Goal: Task Accomplishment & Management: Manage account settings

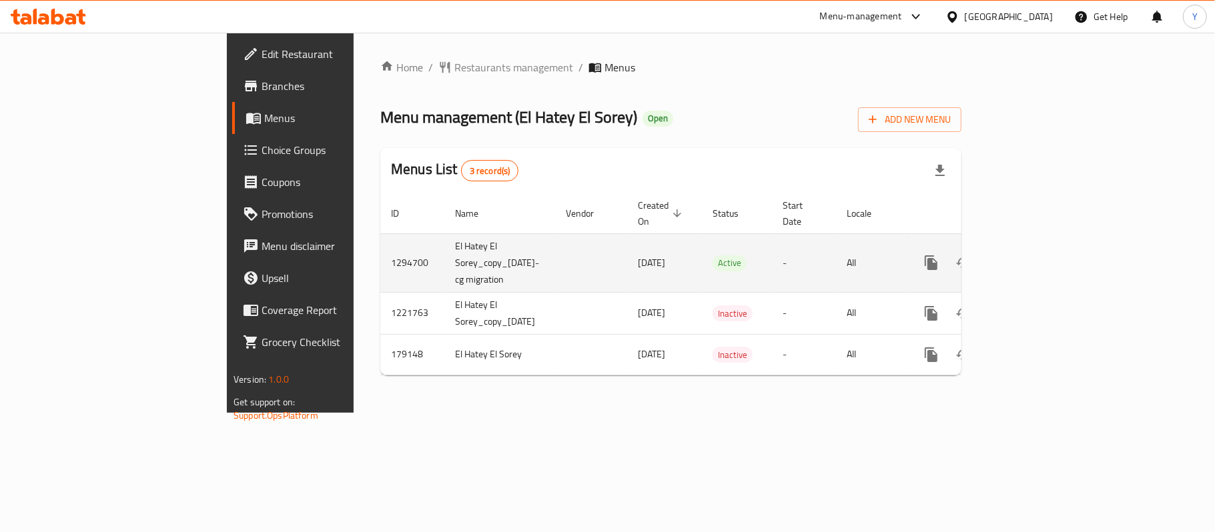
click at [1035, 255] on icon "enhanced table" at bounding box center [1027, 263] width 16 height 16
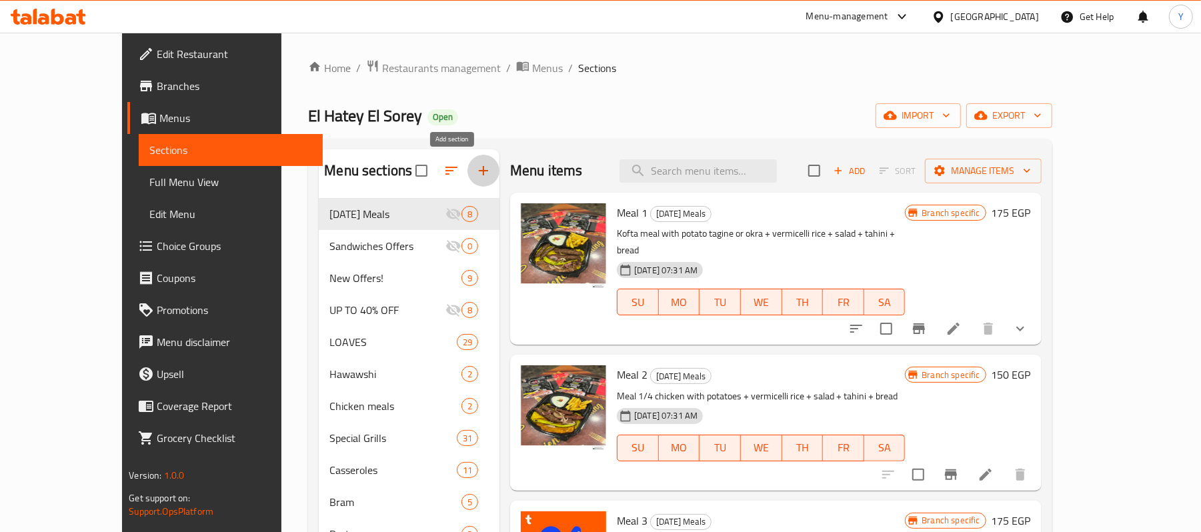
click at [468, 168] on button "button" at bounding box center [484, 171] width 32 height 32
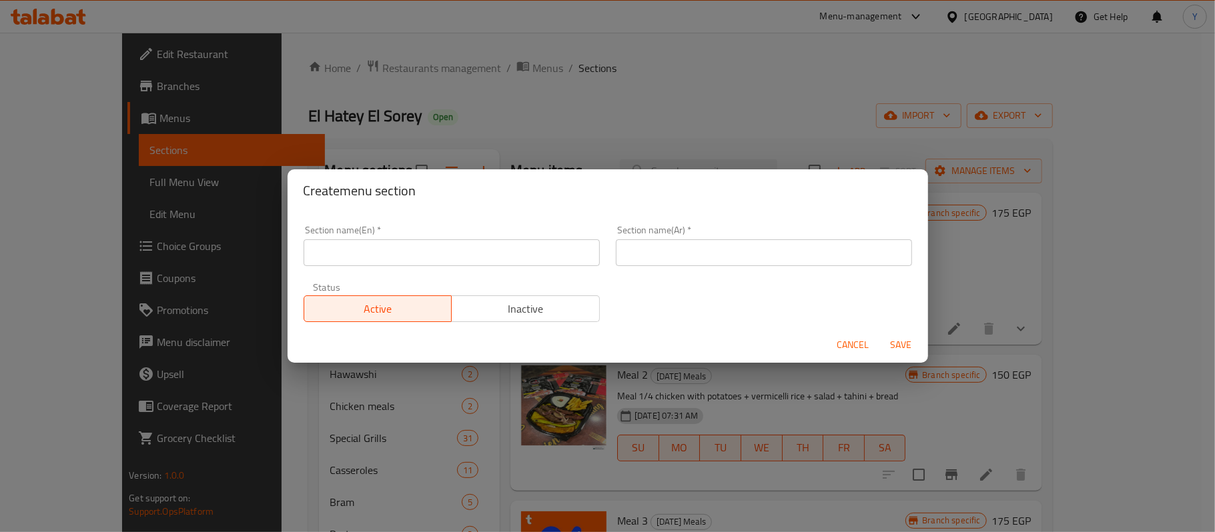
click at [490, 254] on input "text" at bounding box center [451, 252] width 296 height 27
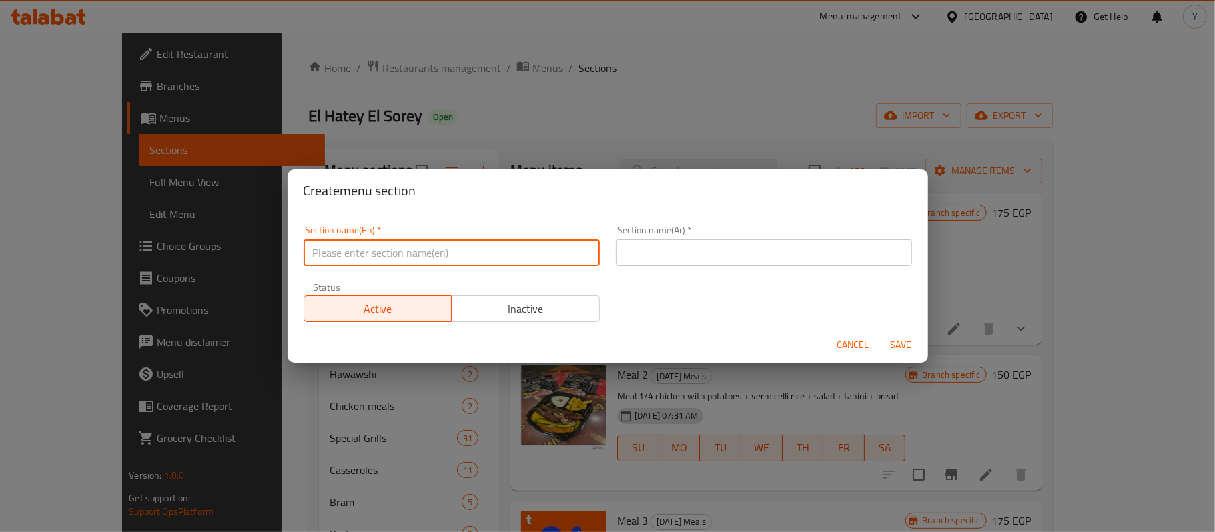
click at [854, 339] on button "Cancel" at bounding box center [853, 345] width 43 height 25
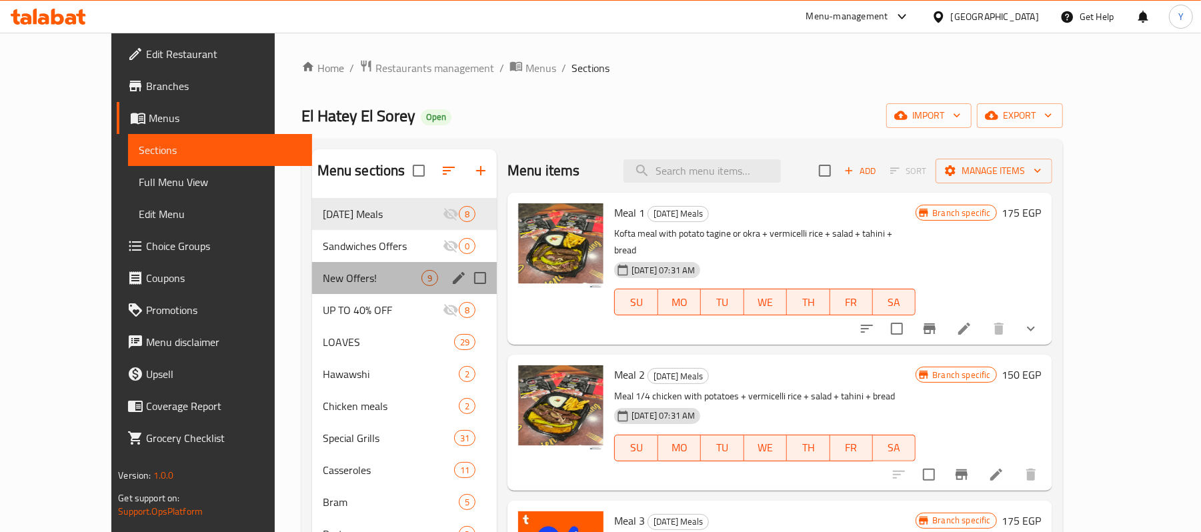
click at [340, 263] on div "New Offers! 9" at bounding box center [404, 278] width 185 height 32
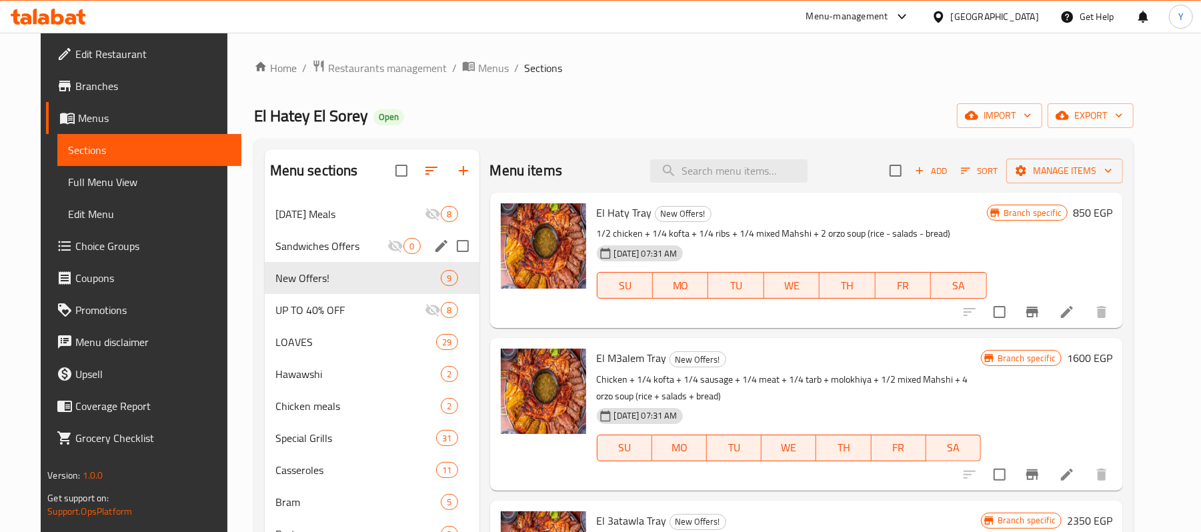
click at [345, 244] on span "Sandwiches Offers" at bounding box center [331, 246] width 113 height 16
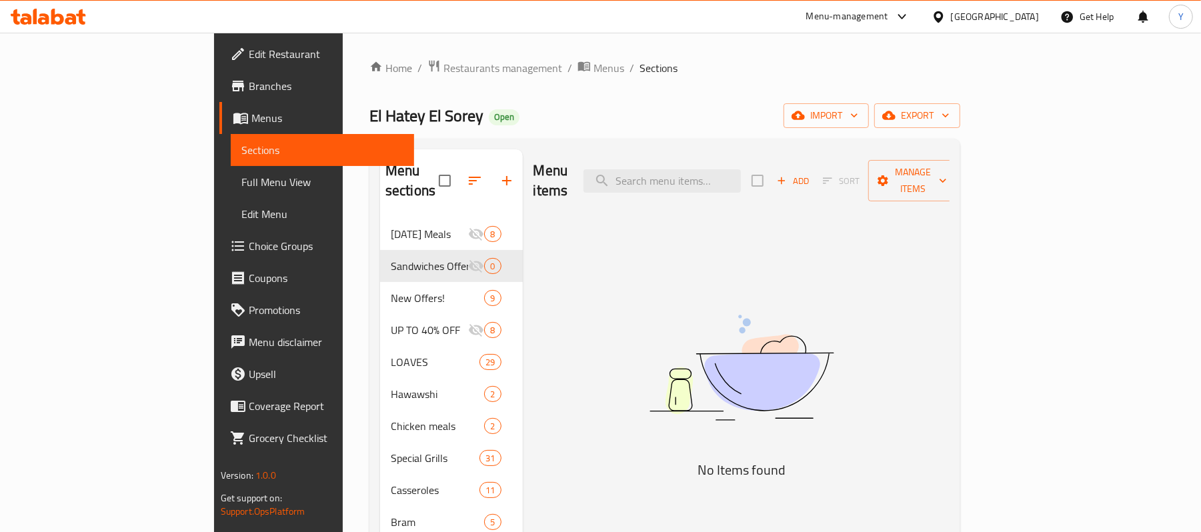
click at [811, 173] on span "Add" at bounding box center [793, 180] width 36 height 15
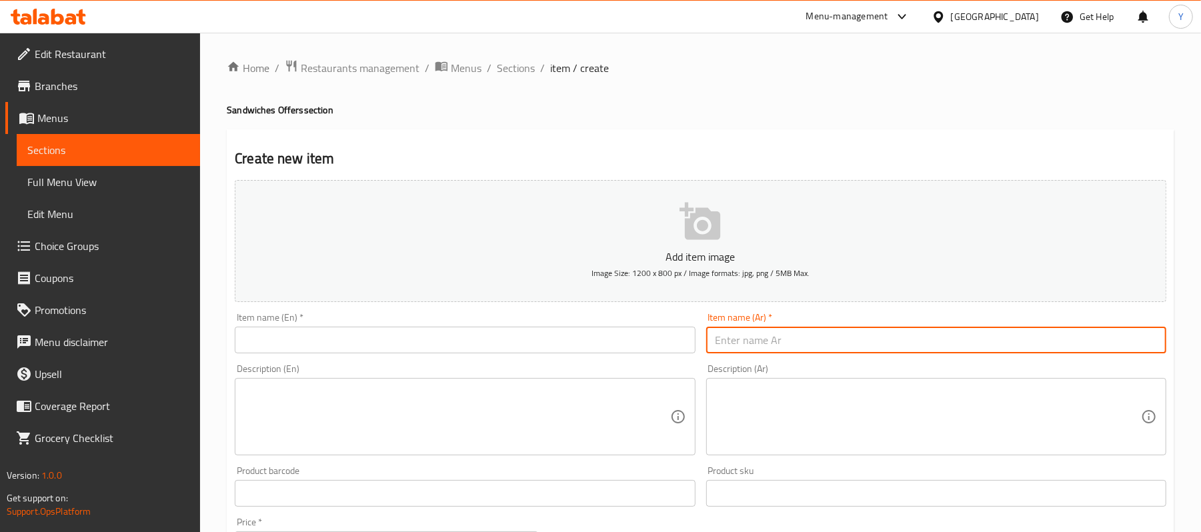
click at [769, 343] on input "text" at bounding box center [936, 340] width 460 height 27
paste input "الرايق"
click at [769, 343] on input "الرايق" at bounding box center [936, 340] width 460 height 27
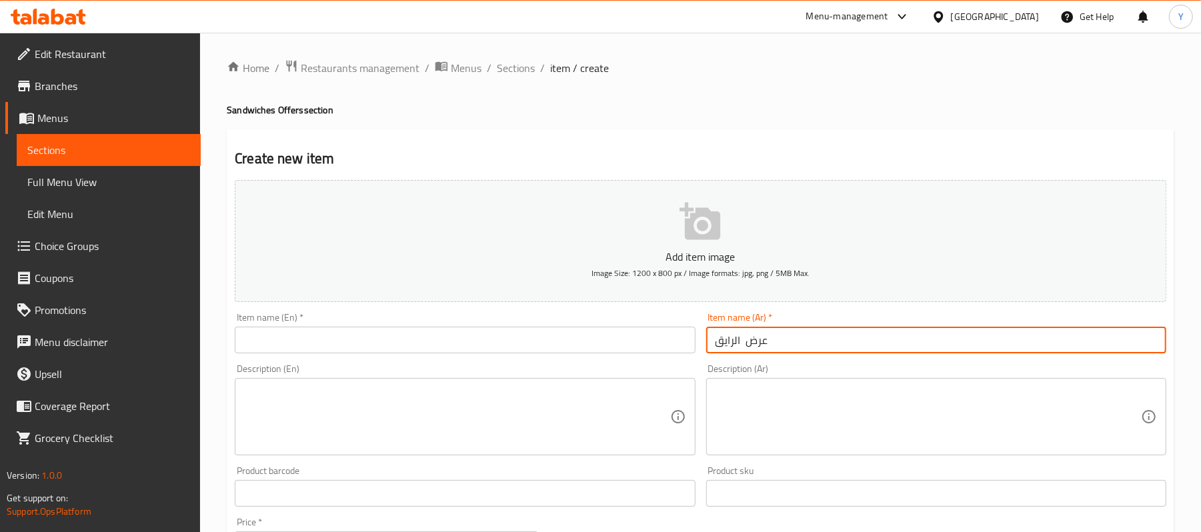
type input "عرض الرايق"
click at [636, 335] on input "text" at bounding box center [465, 340] width 460 height 27
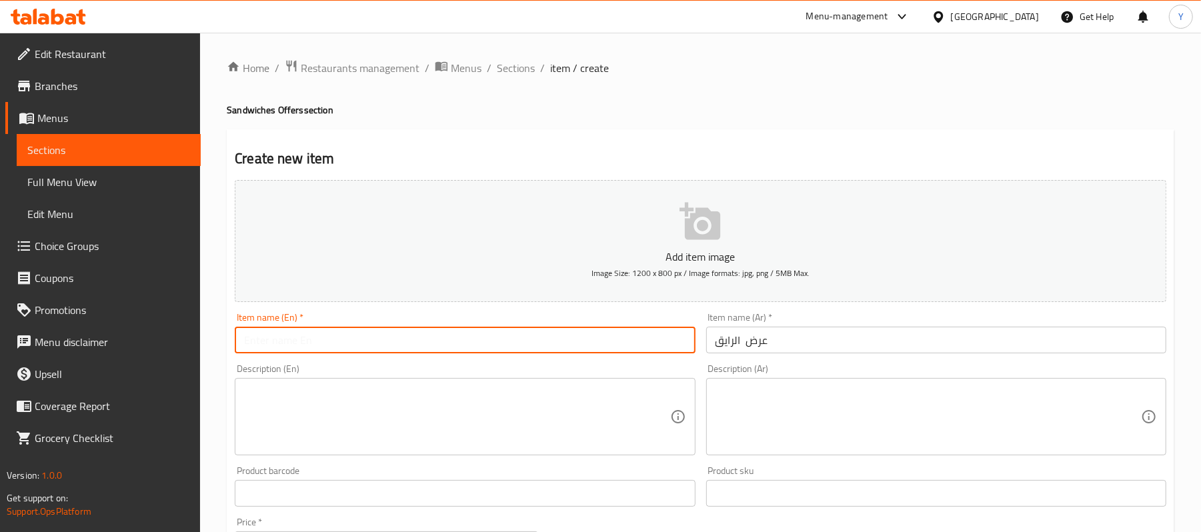
type input "e"
type input "El Raye2 Offer"
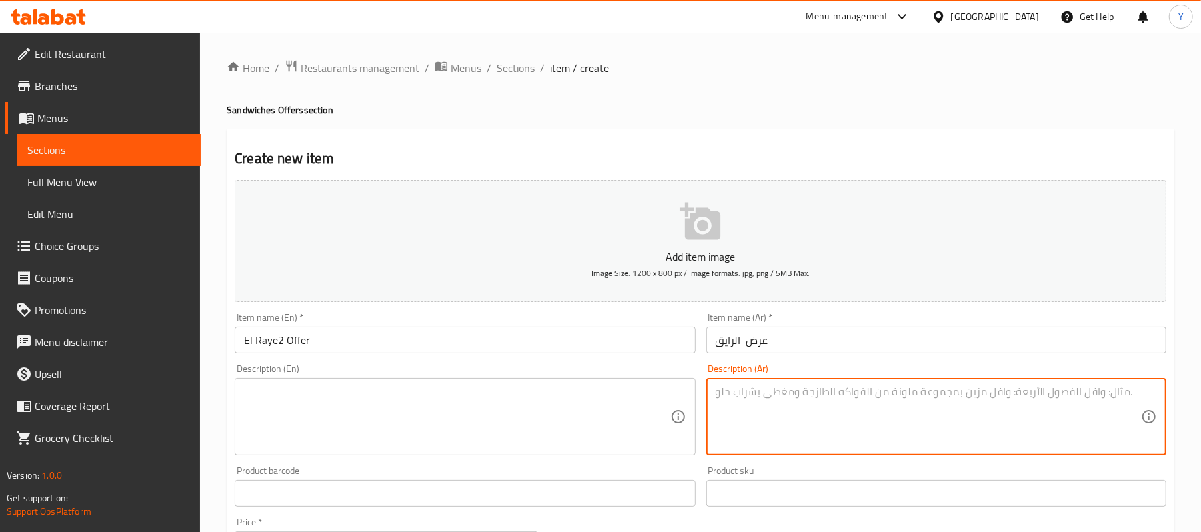
click at [905, 433] on textarea at bounding box center [929, 417] width 426 height 63
type textarea "s"
type textarea "ساندوتش كبده مقلي كبير + ساندوتش مخ كبير + ساندوتش سجق مقلي صغير + ساندوتش روزب…"
click at [425, 396] on textarea at bounding box center [457, 417] width 426 height 63
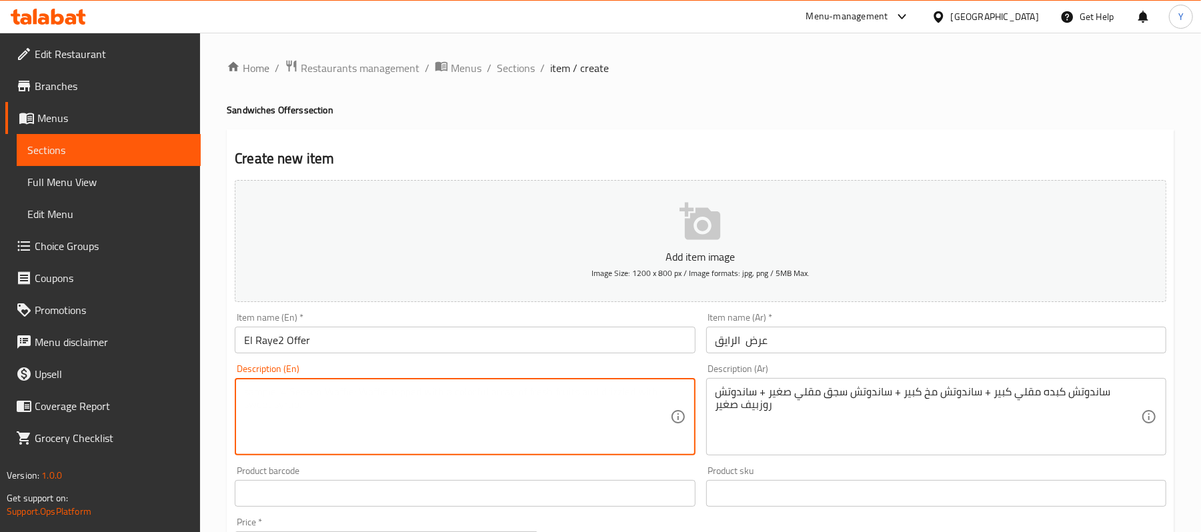
paste textarea "Large fried liver sandwich + large brain sandwich + small fried sausage sandwic…"
type textarea "Large fried liver sandwich + large brain sandwich + small fried sausage sandwic…"
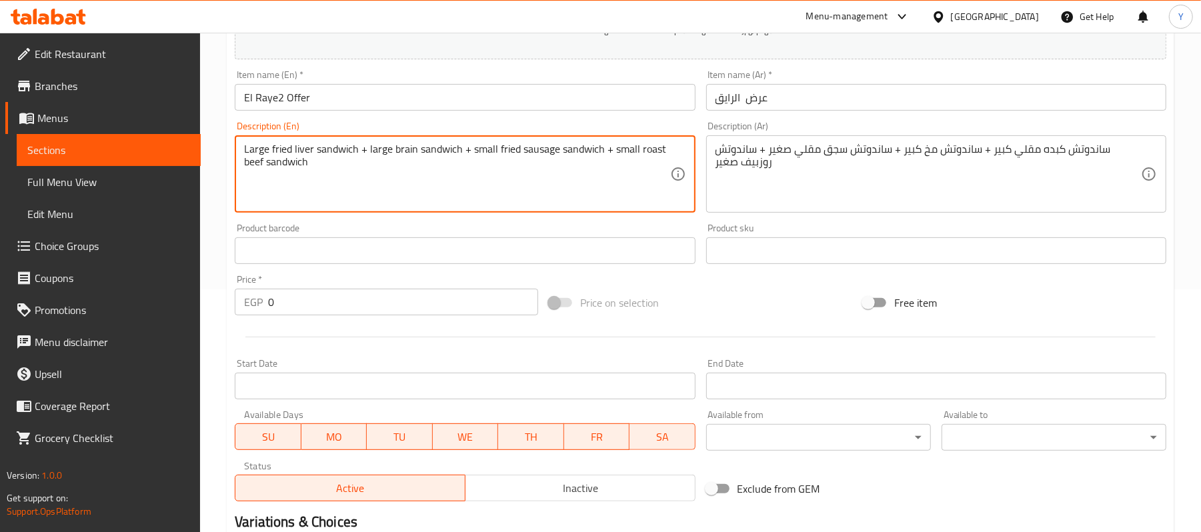
scroll to position [267, 0]
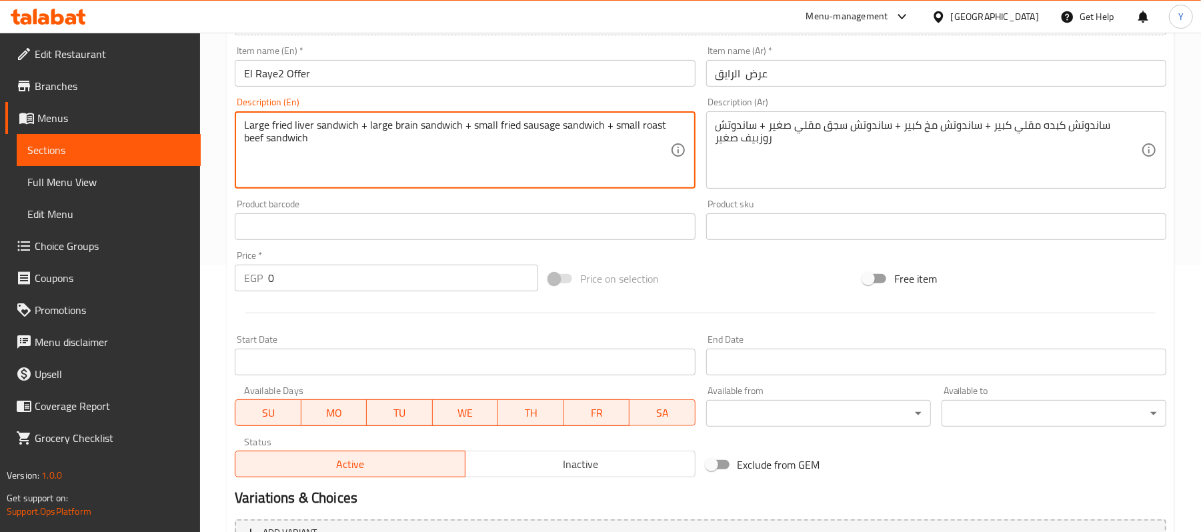
click at [304, 285] on input "0" at bounding box center [403, 278] width 270 height 27
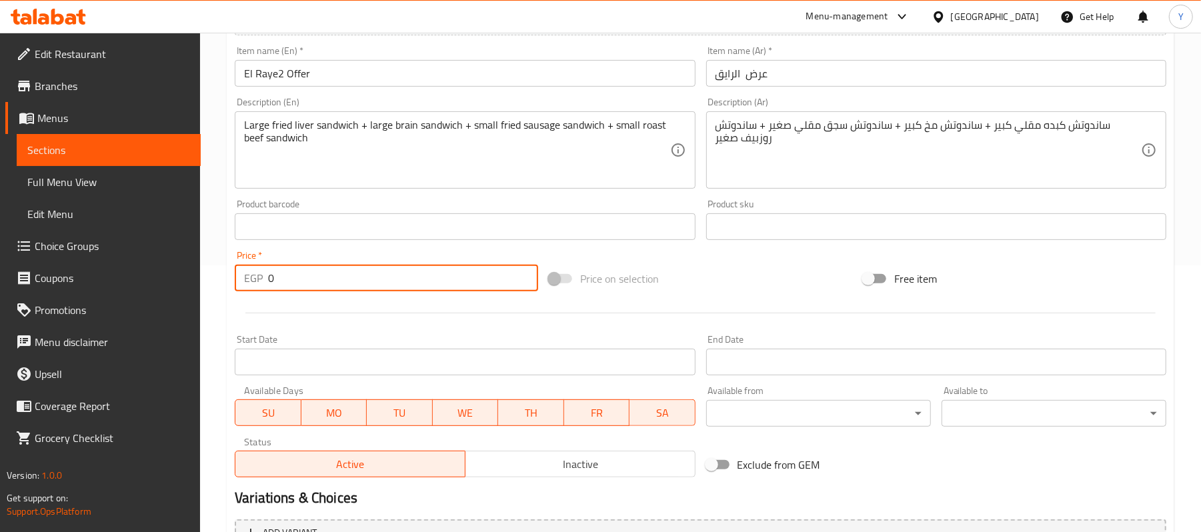
click at [304, 285] on input "0" at bounding box center [403, 278] width 270 height 27
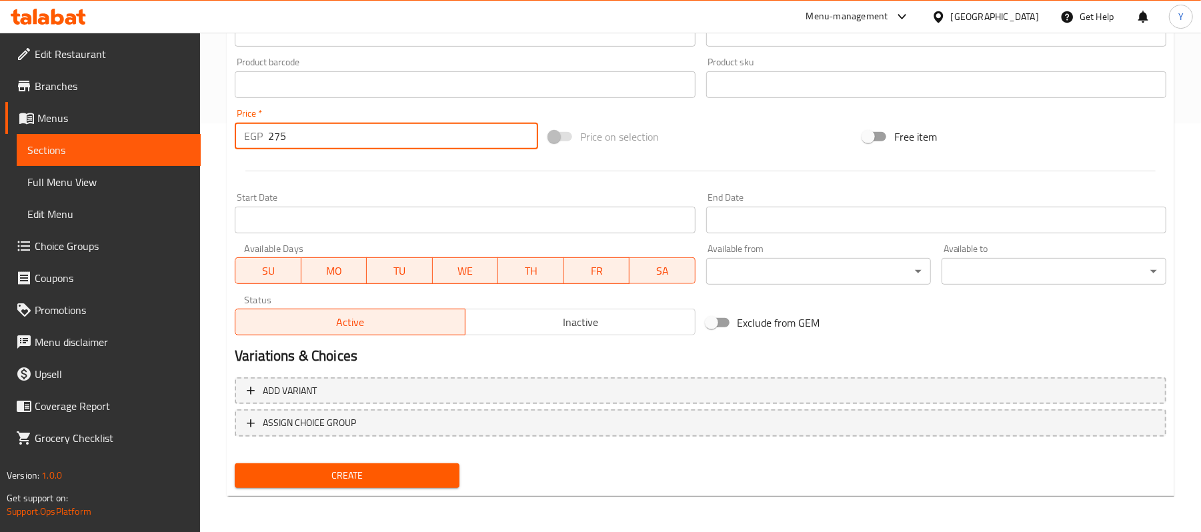
type input "275"
click at [414, 476] on span "Create" at bounding box center [346, 476] width 203 height 17
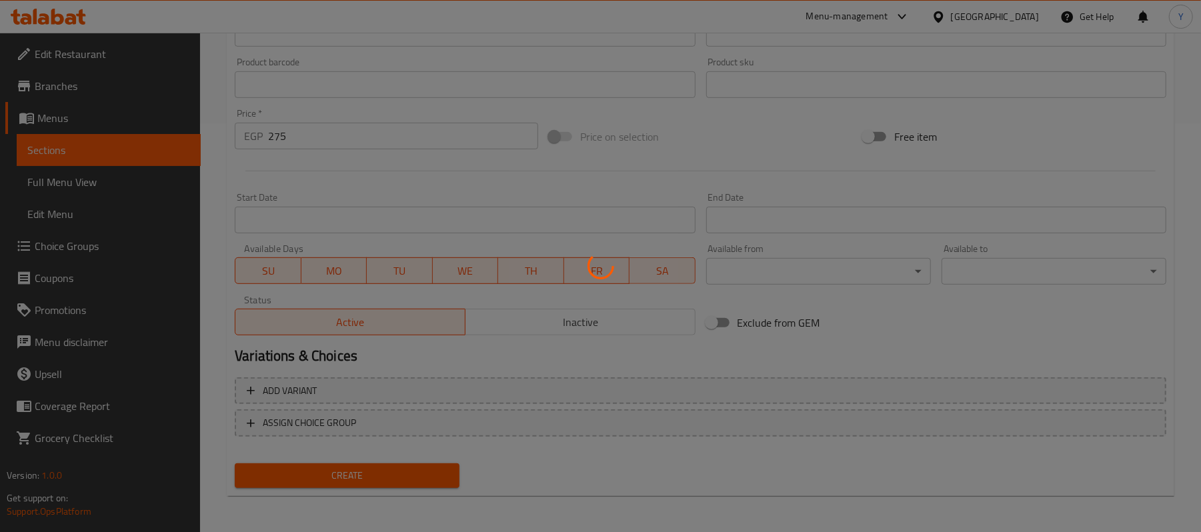
scroll to position [1, 0]
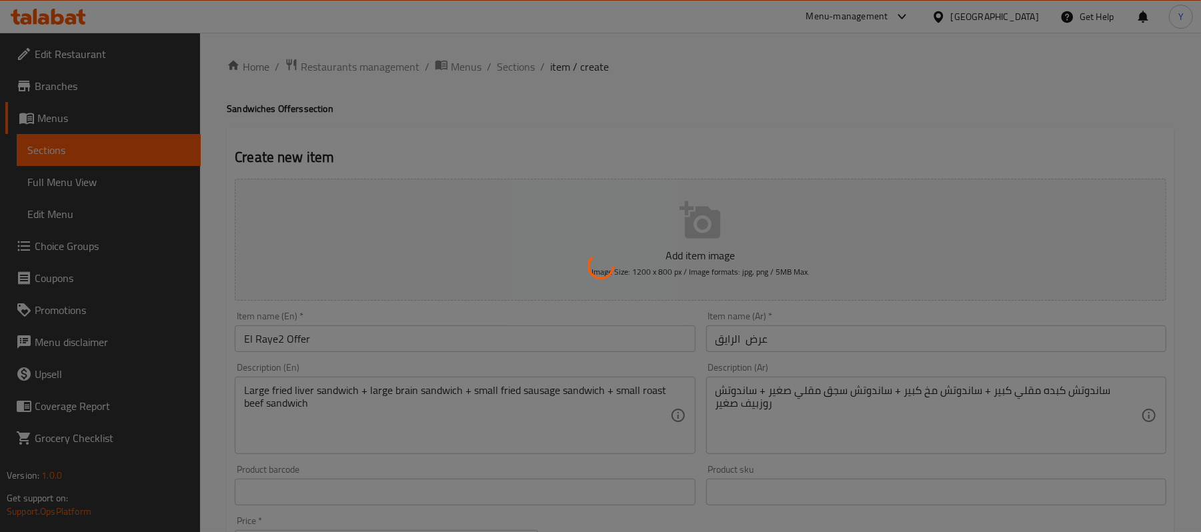
type input "0"
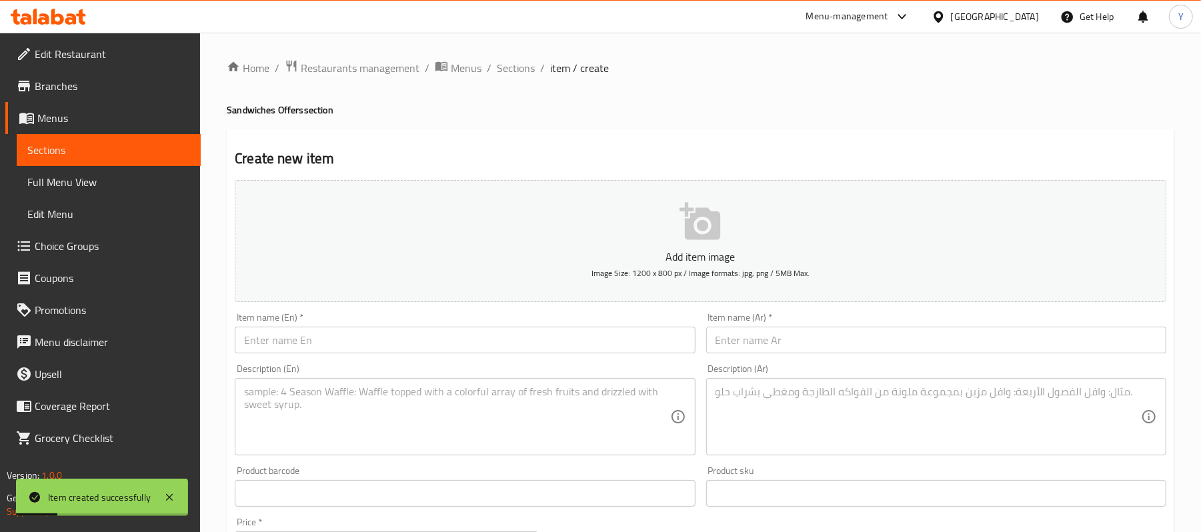
click at [736, 344] on input "text" at bounding box center [936, 340] width 460 height 27
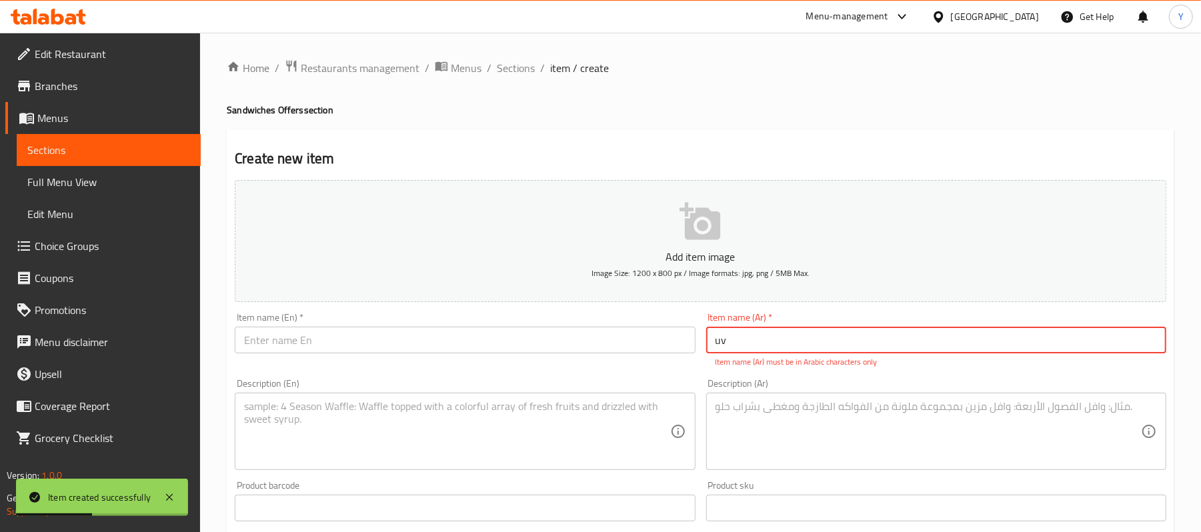
type input "u"
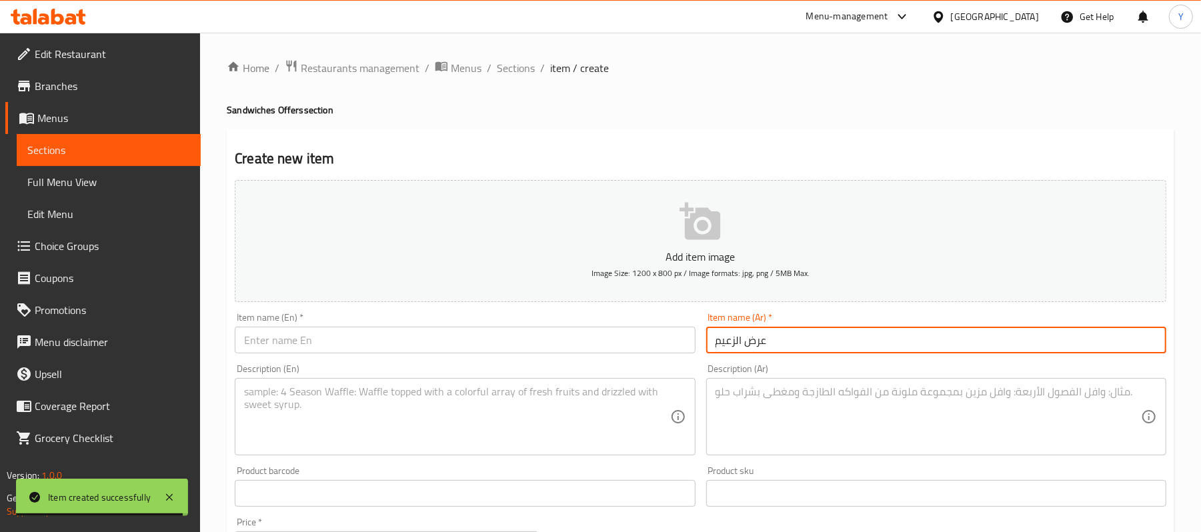
type input "عرض الزعيم"
click at [615, 343] on input "text" at bounding box center [465, 340] width 460 height 27
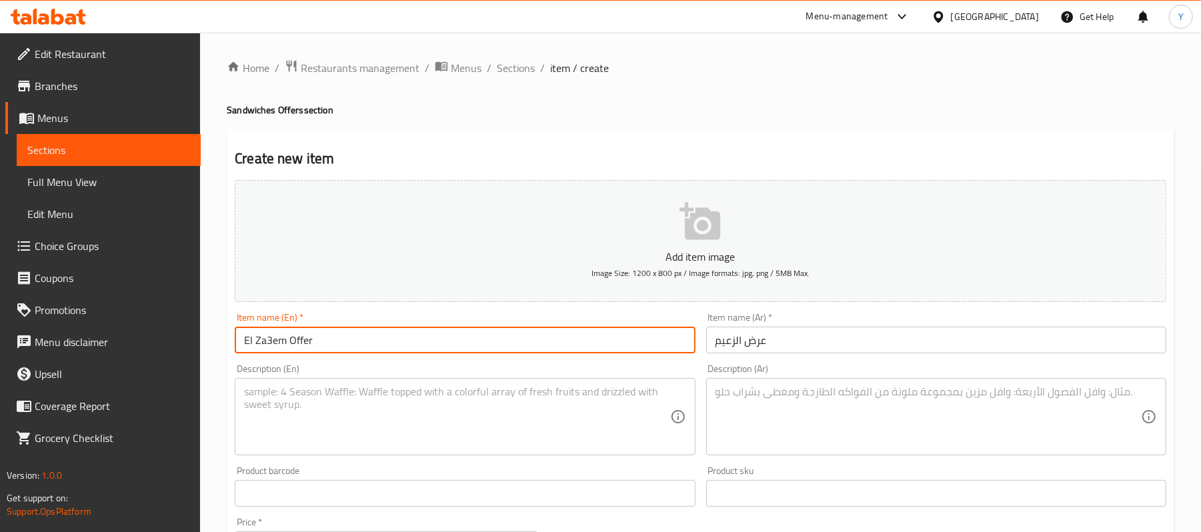
type input "El Za3em Offer"
click at [746, 419] on textarea at bounding box center [929, 417] width 426 height 63
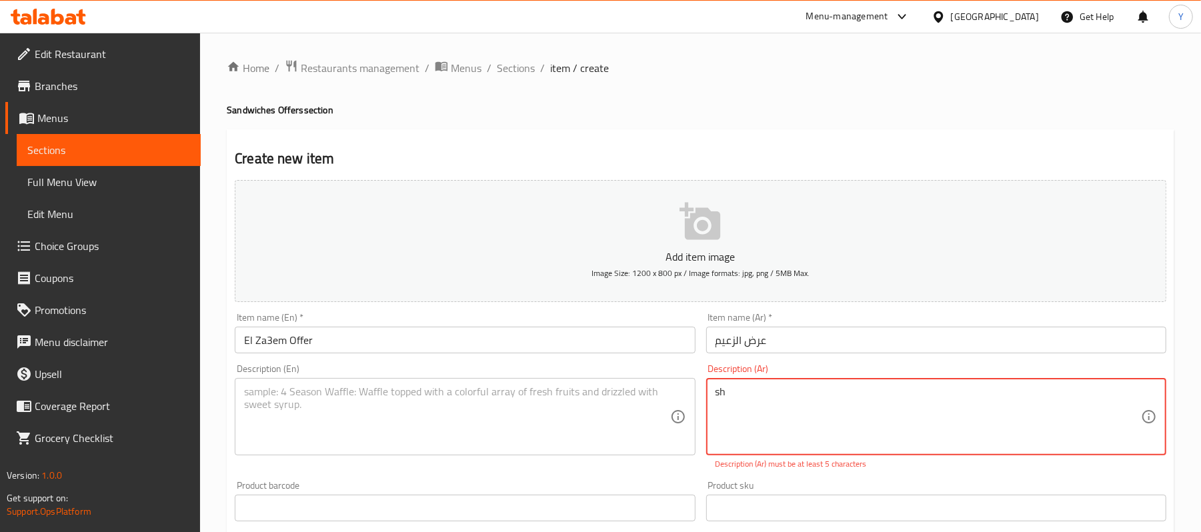
type textarea "s"
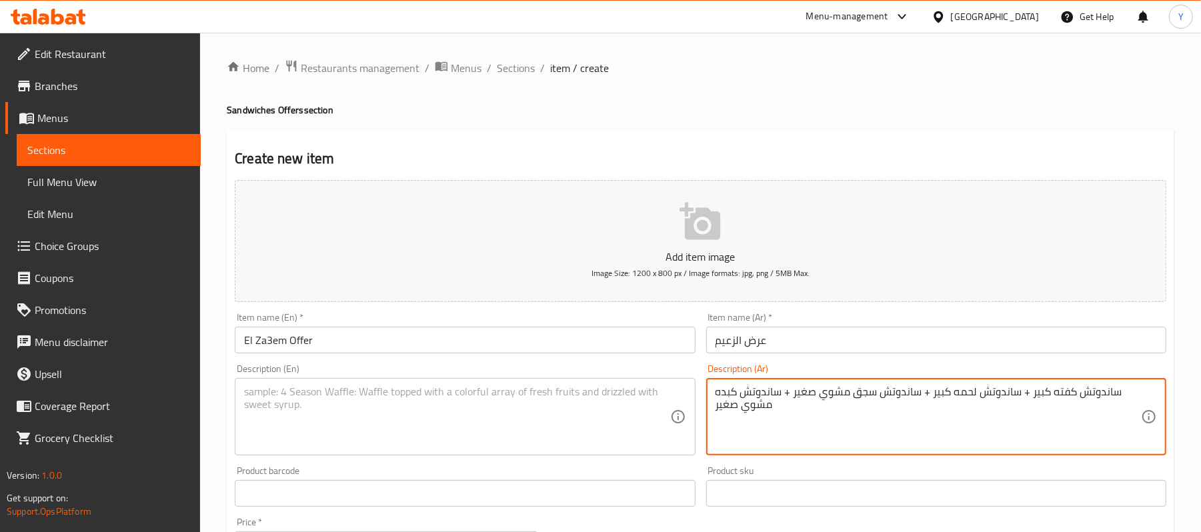
type textarea "ساندوتش كفته كبير + ساندوتش لحمه كبير + ساندوتش سجق مشوي صغير + ساندوتش كبده مش…"
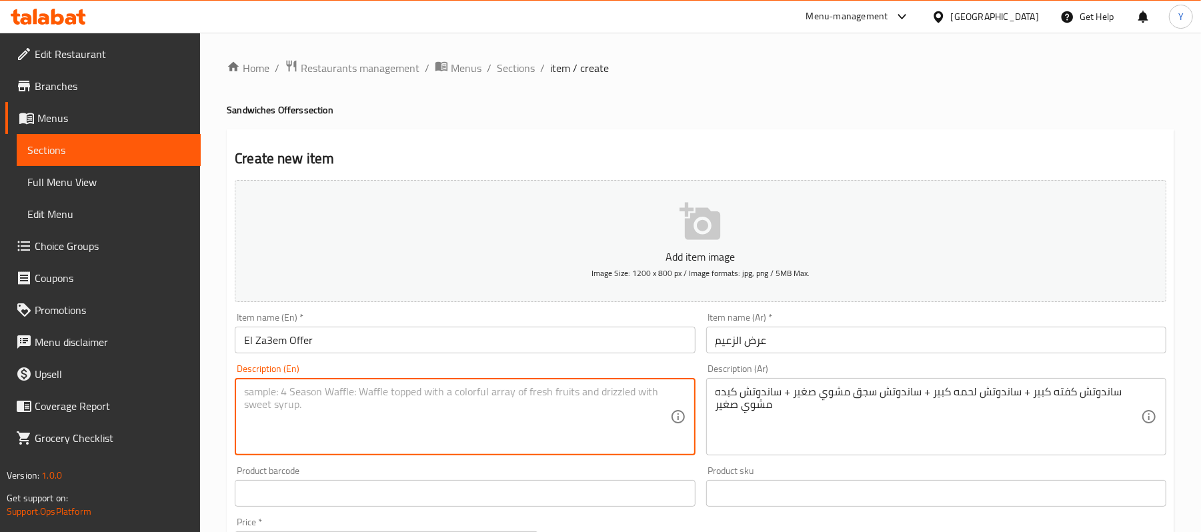
click at [382, 390] on textarea at bounding box center [457, 417] width 426 height 63
paste textarea "Large kofta sandwich + large meat sandwich + small grilled sausage sandwich + s…"
type textarea "Large kofta sandwich + large meat sandwich + small grilled sausage sandwich + s…"
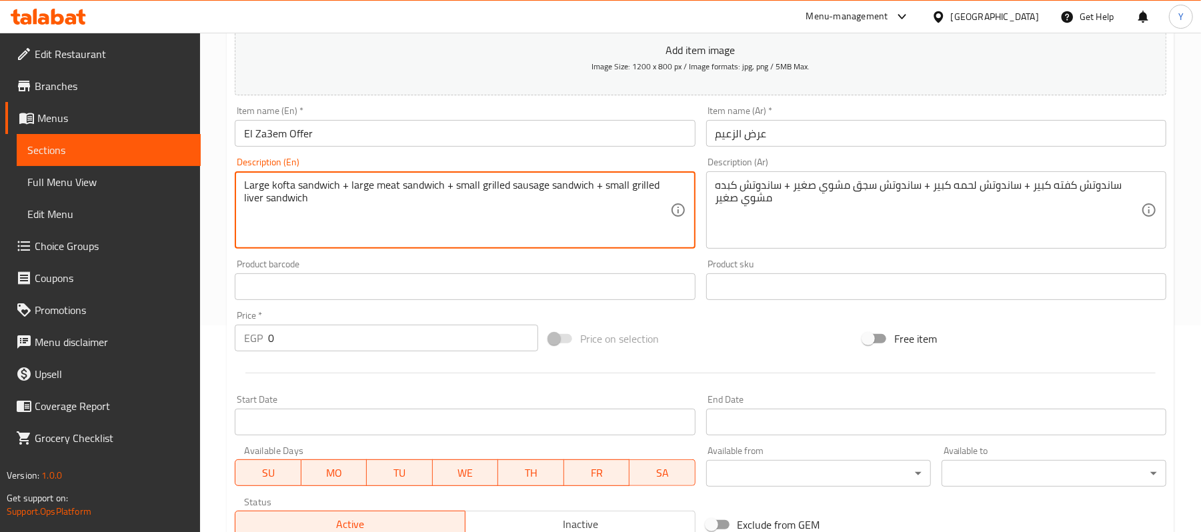
scroll to position [267, 0]
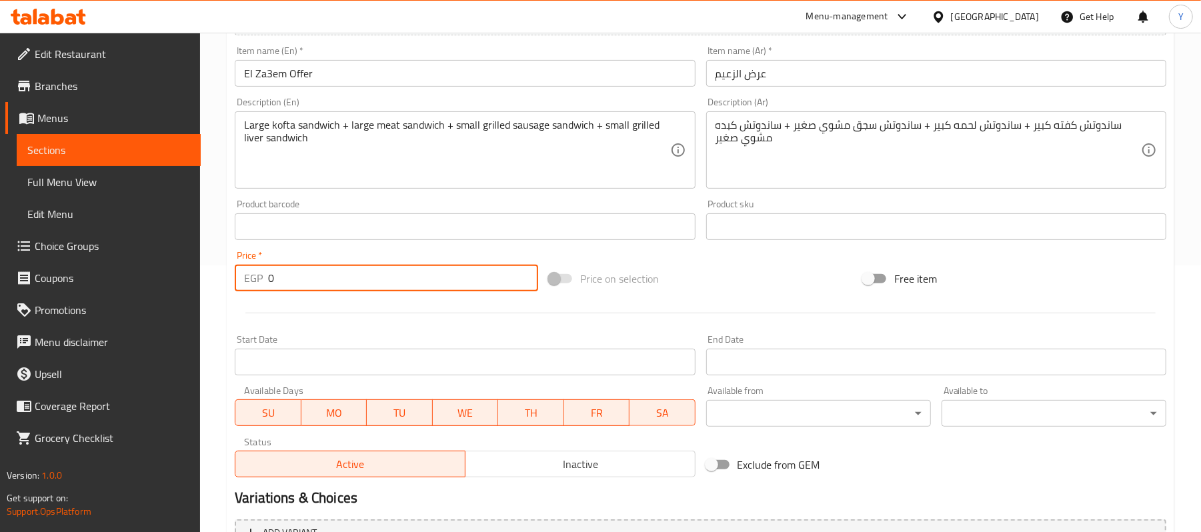
click at [353, 273] on input "0" at bounding box center [403, 278] width 270 height 27
type input "275"
click at [979, 297] on div "Free item" at bounding box center [1015, 279] width 314 height 36
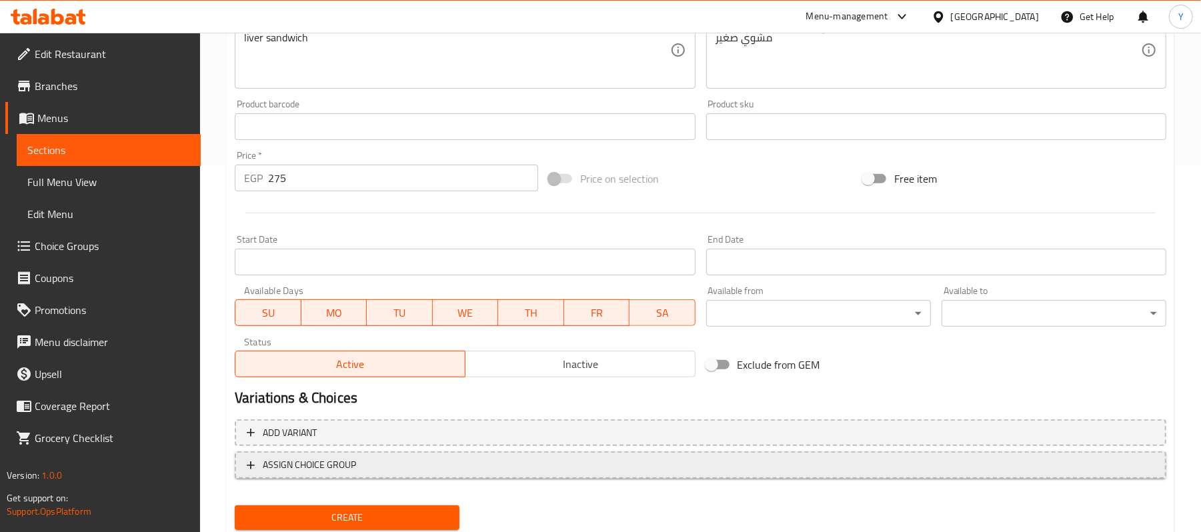
scroll to position [409, 0]
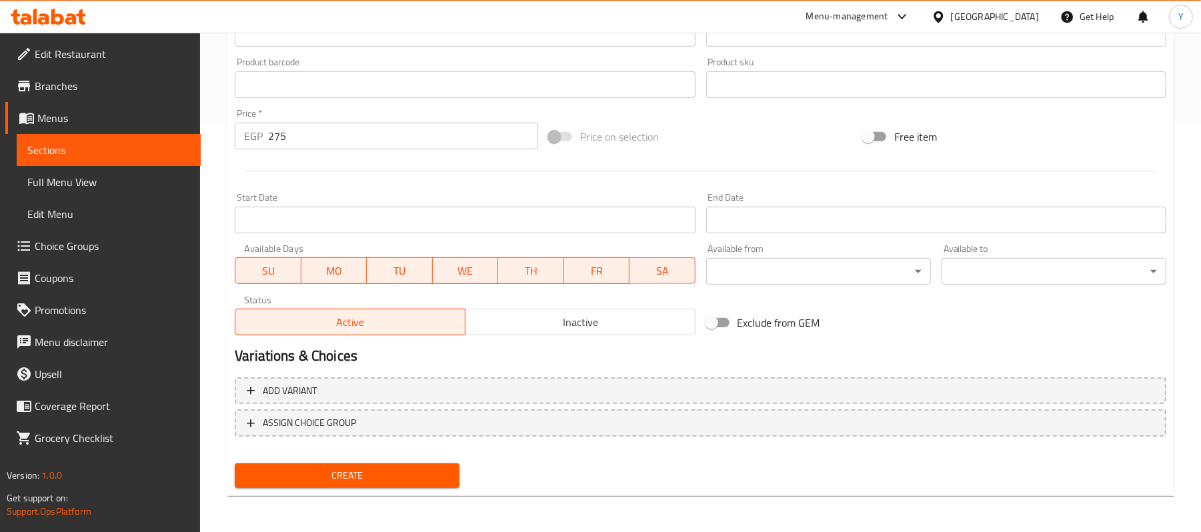
click at [369, 468] on span "Create" at bounding box center [346, 476] width 203 height 17
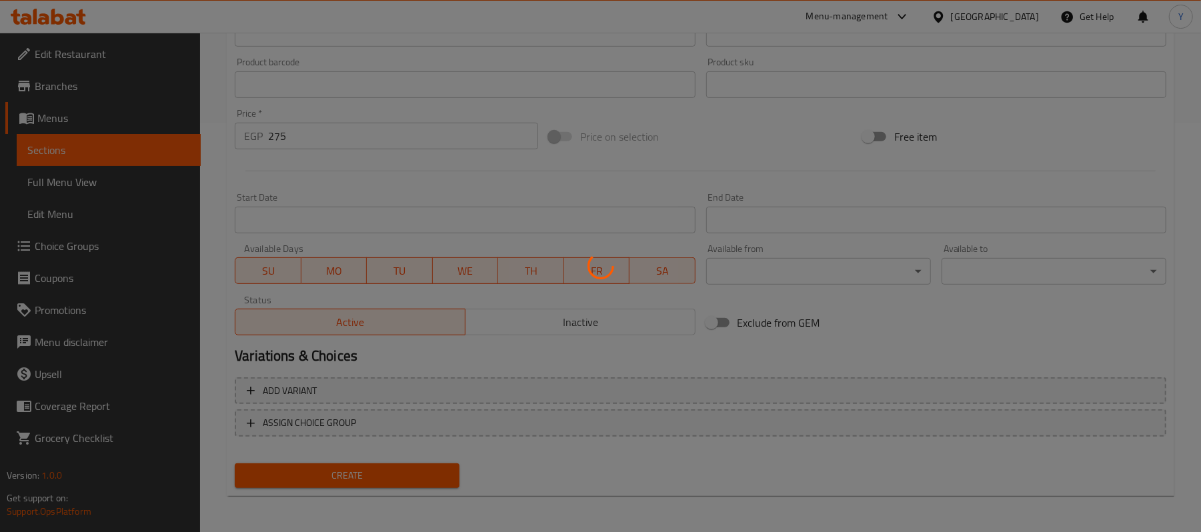
scroll to position [0, 0]
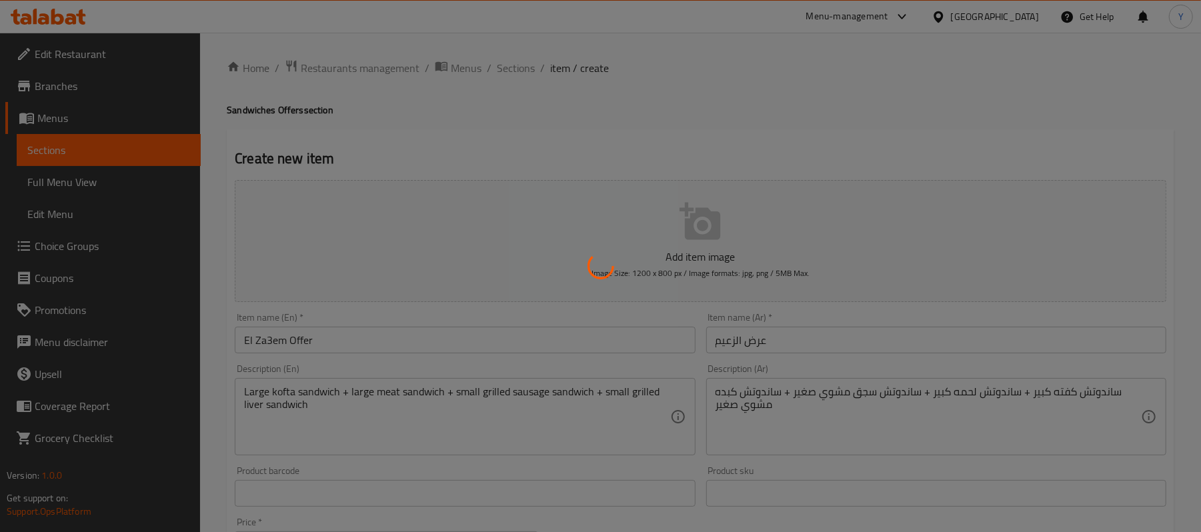
type input "0"
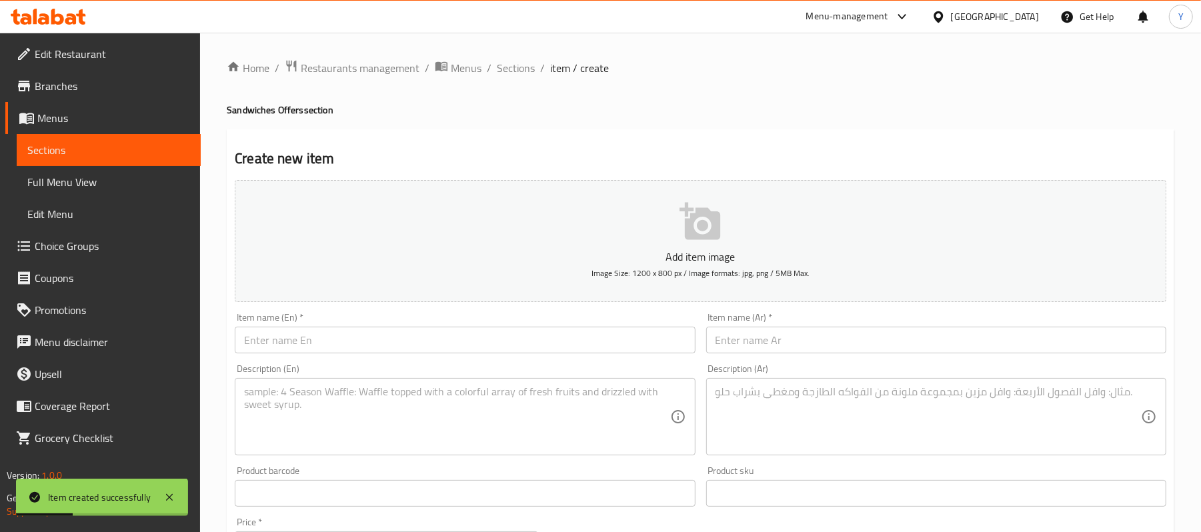
click at [788, 339] on input "text" at bounding box center [936, 340] width 460 height 27
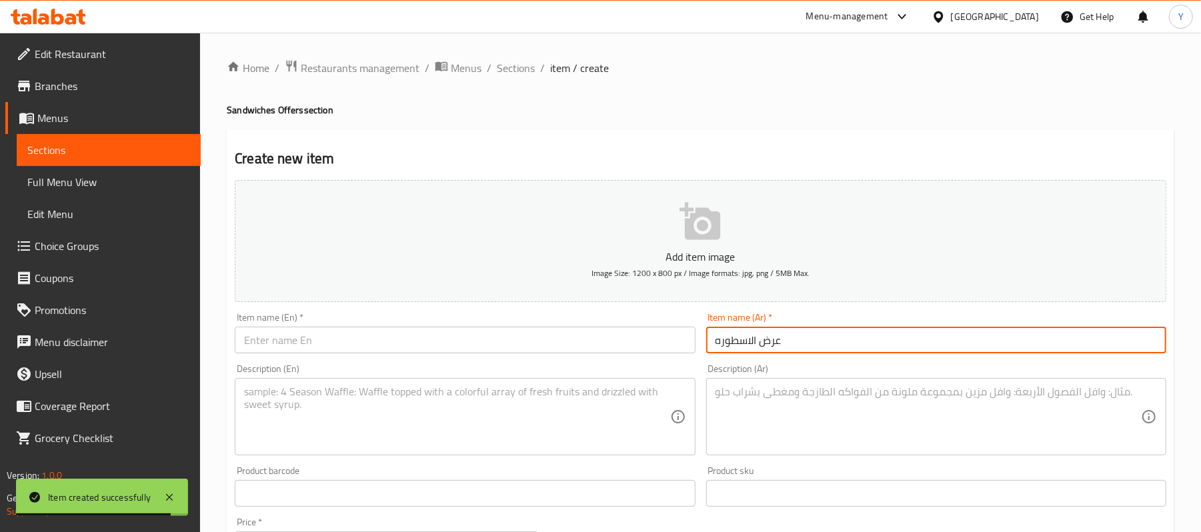
type input "عرض الاسطوره"
click at [466, 351] on input "text" at bounding box center [465, 340] width 460 height 27
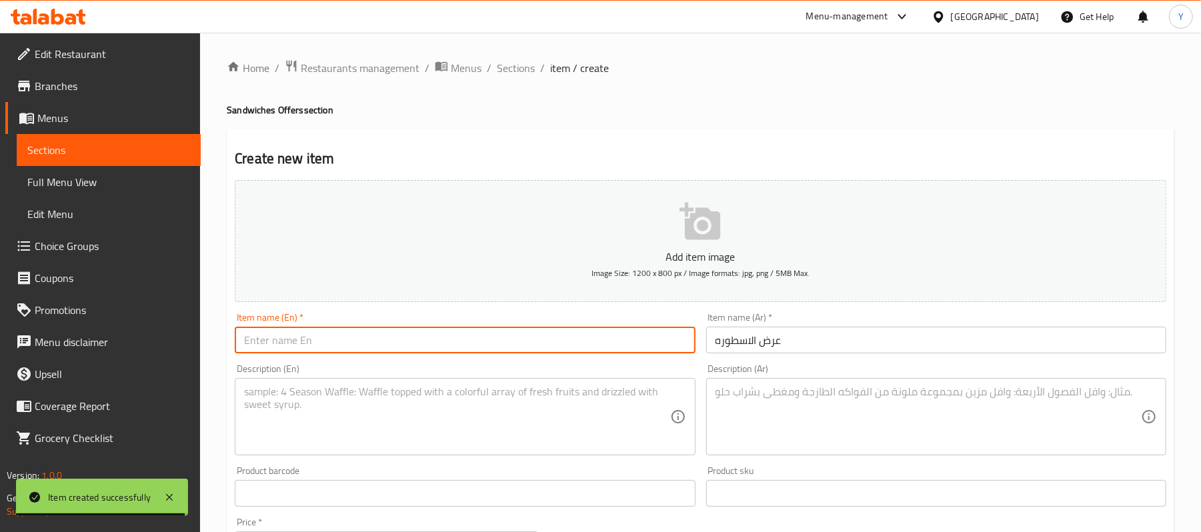
type input "ث"
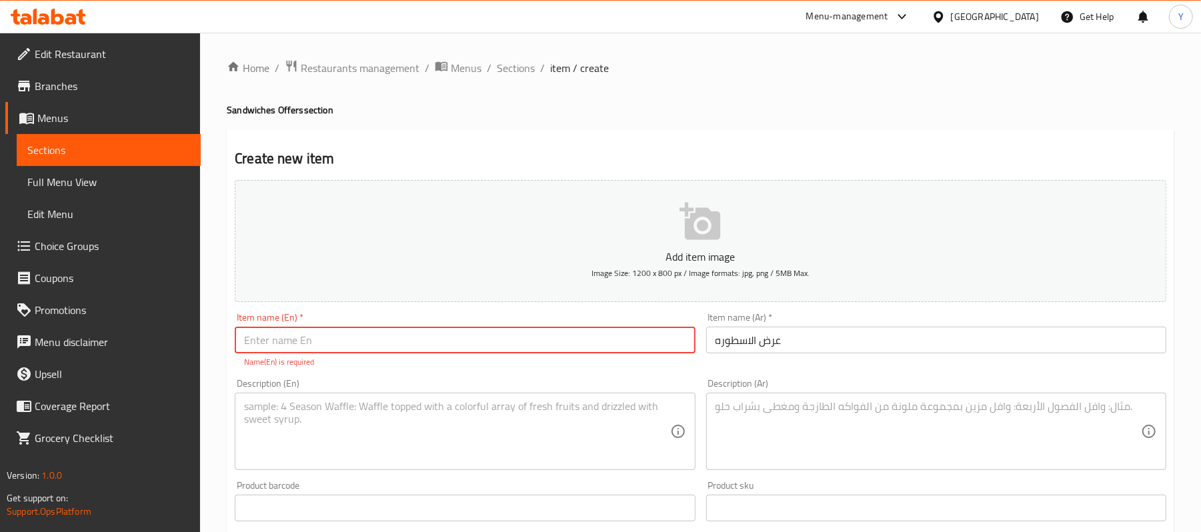
type input "ث"
click at [466, 351] on input "text" at bounding box center [465, 340] width 460 height 27
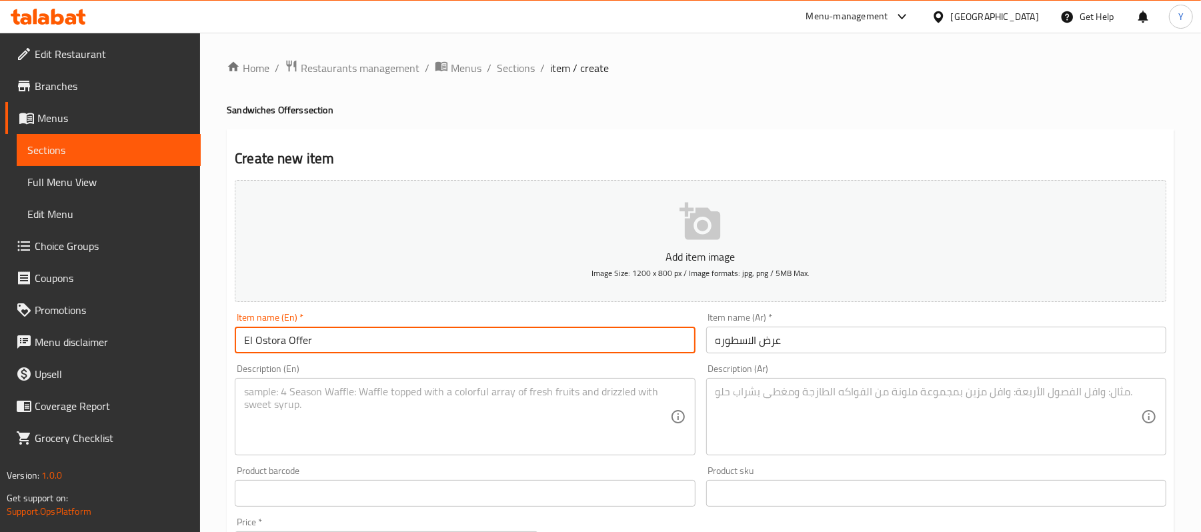
type input "El Ostora Offer"
click at [788, 414] on textarea at bounding box center [929, 417] width 426 height 63
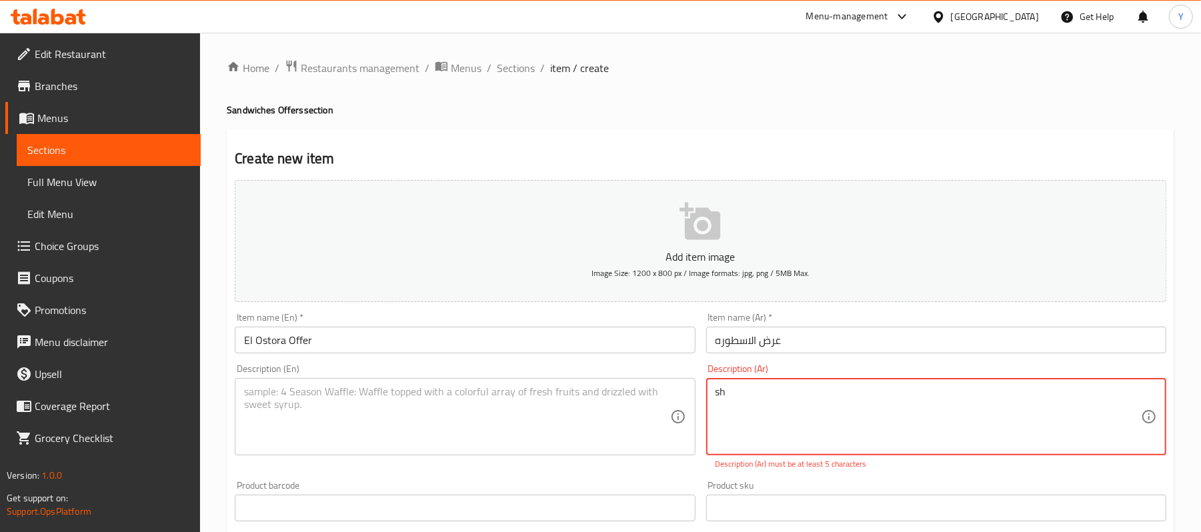
type textarea "s"
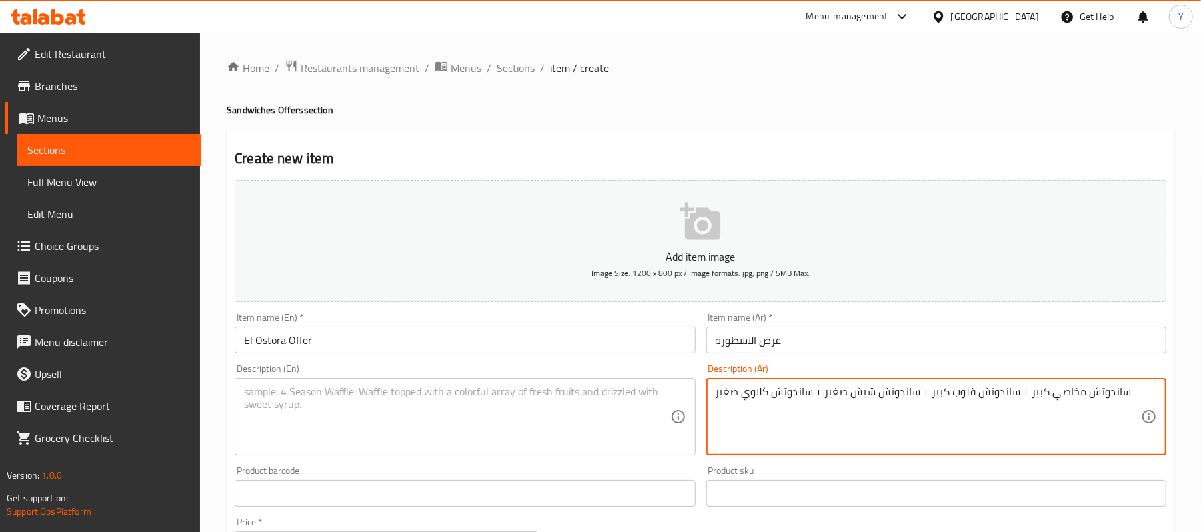
type textarea "ساندوتش مخاصي كبير + ساندوتش قلوب كبير + ساندوتش شيش صغير + ساندوتش كلاوي صغير"
click at [620, 297] on button "Add item image Image Size: 1200 x 800 px / Image formats: jpg, png / 5MB Max." at bounding box center [701, 241] width 932 height 122
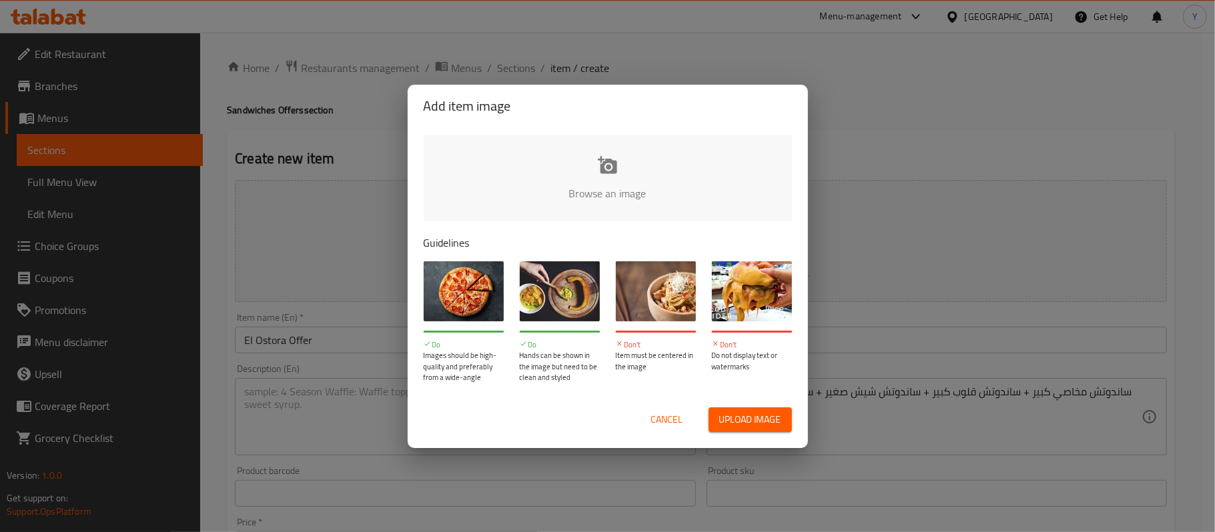
click at [802, 404] on div "Cancel Upload image" at bounding box center [608, 420] width 400 height 57
click at [670, 412] on span "Cancel" at bounding box center [667, 420] width 32 height 17
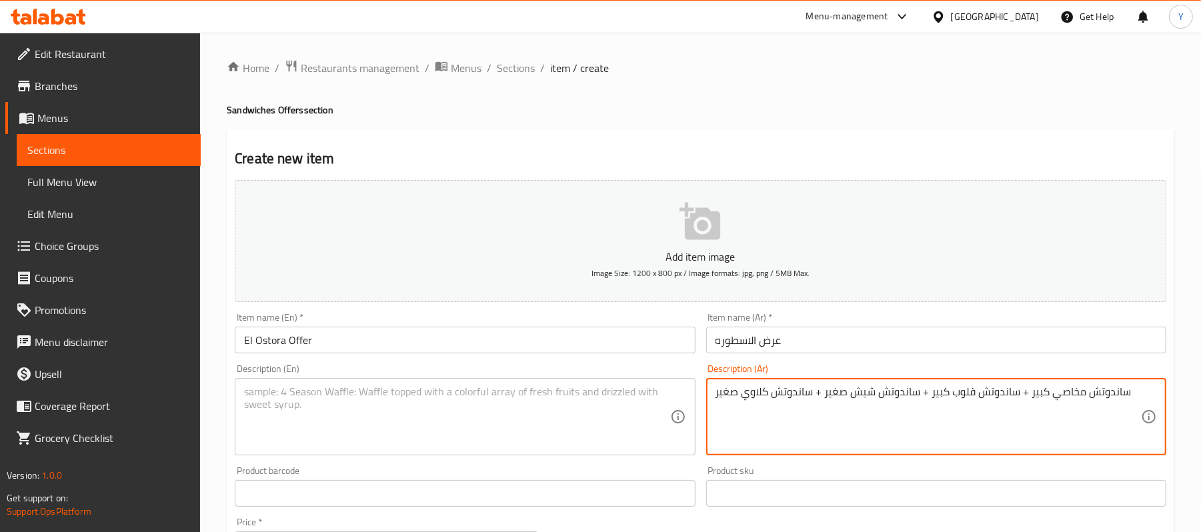
click at [786, 403] on textarea "ساندوتش مخاصي كبير + ساندوتش قلوب كبير + ساندوتش شيش صغير + ساندوتش كلاوي صغير" at bounding box center [929, 417] width 426 height 63
click at [414, 404] on textarea at bounding box center [457, 417] width 426 height 63
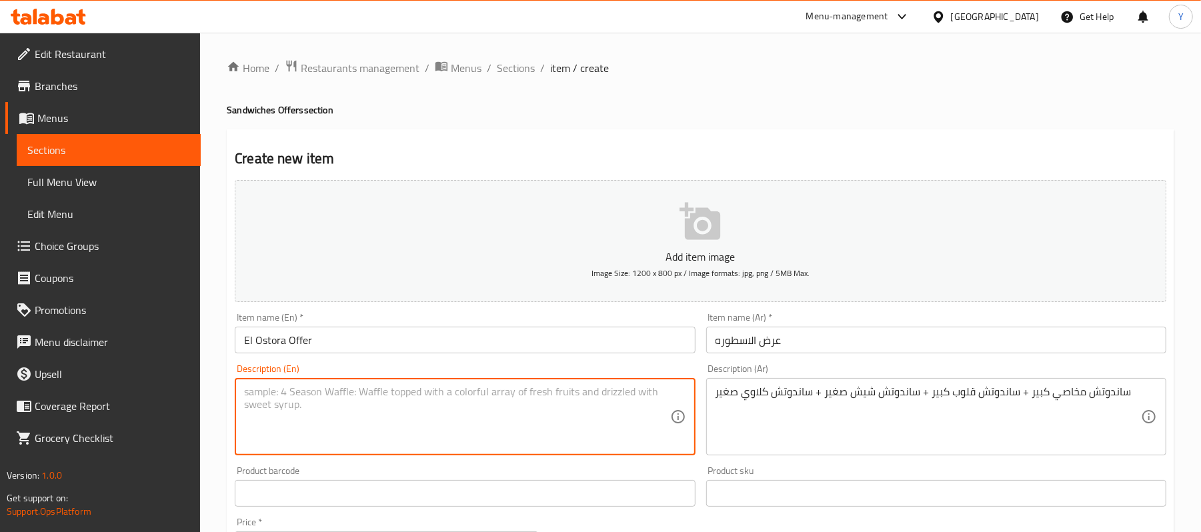
paste textarea "Large makhasi sandwich + large hearts sandwich + small shish sandwich + small k…"
type textarea "Large makhasi sandwich + large hearts sandwich + small shish sandwich + small k…"
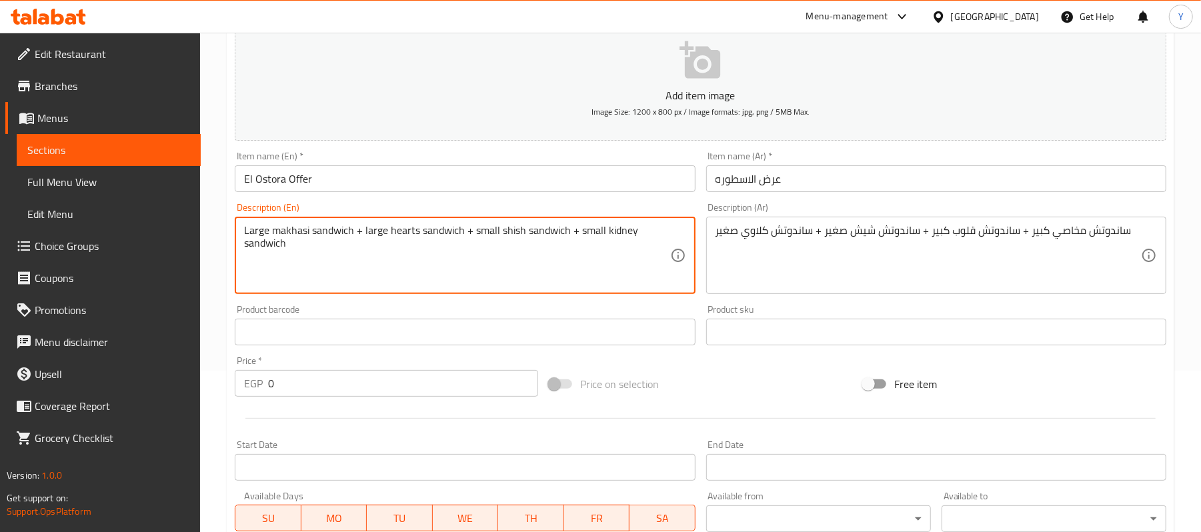
scroll to position [267, 0]
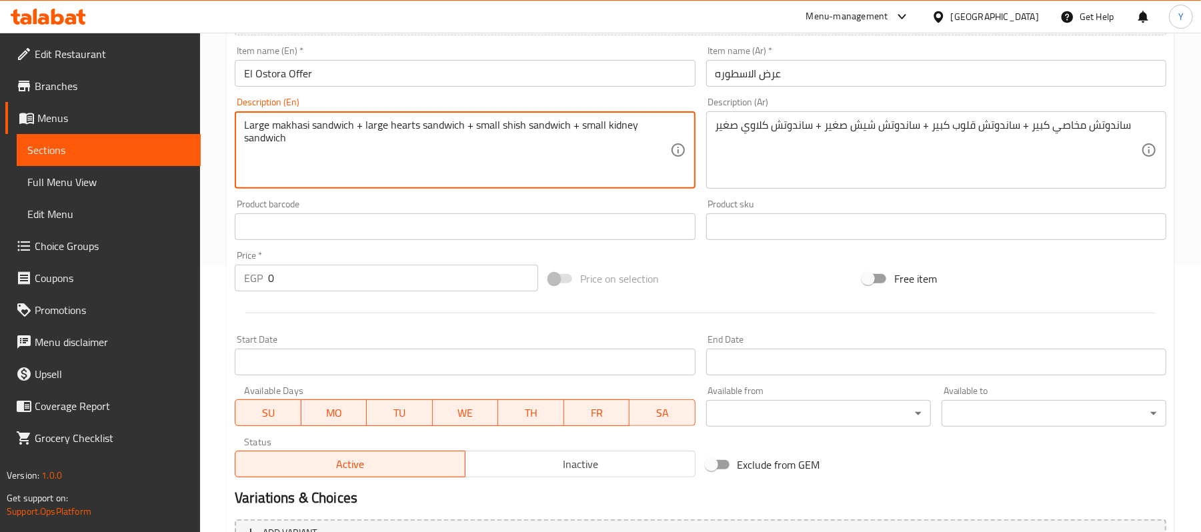
click at [305, 279] on input "0" at bounding box center [403, 278] width 270 height 27
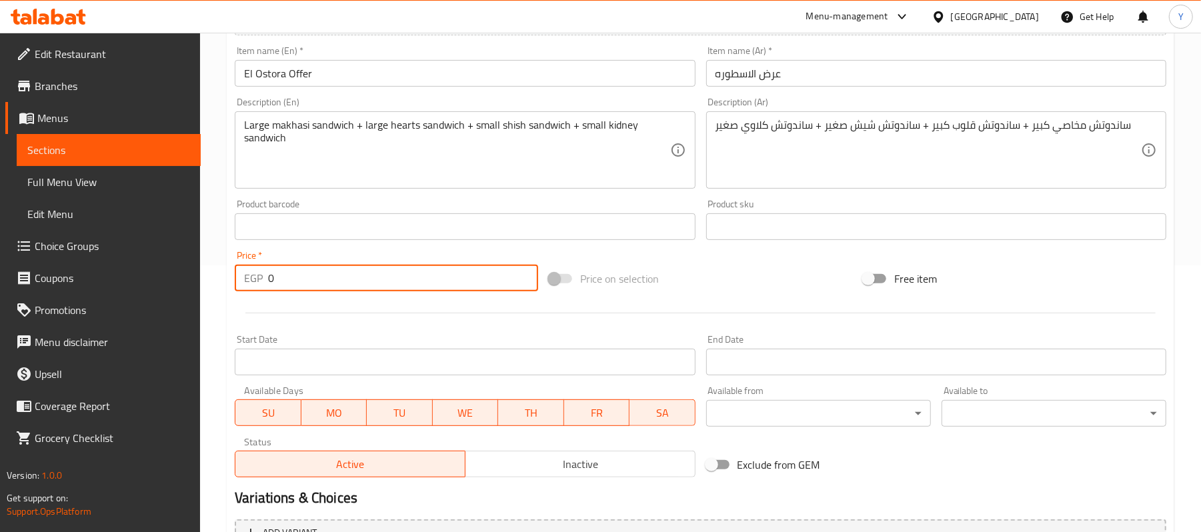
click at [305, 279] on input "0" at bounding box center [403, 278] width 270 height 27
type input "368.75"
click at [754, 285] on div "Price on selection" at bounding box center [701, 279] width 314 height 36
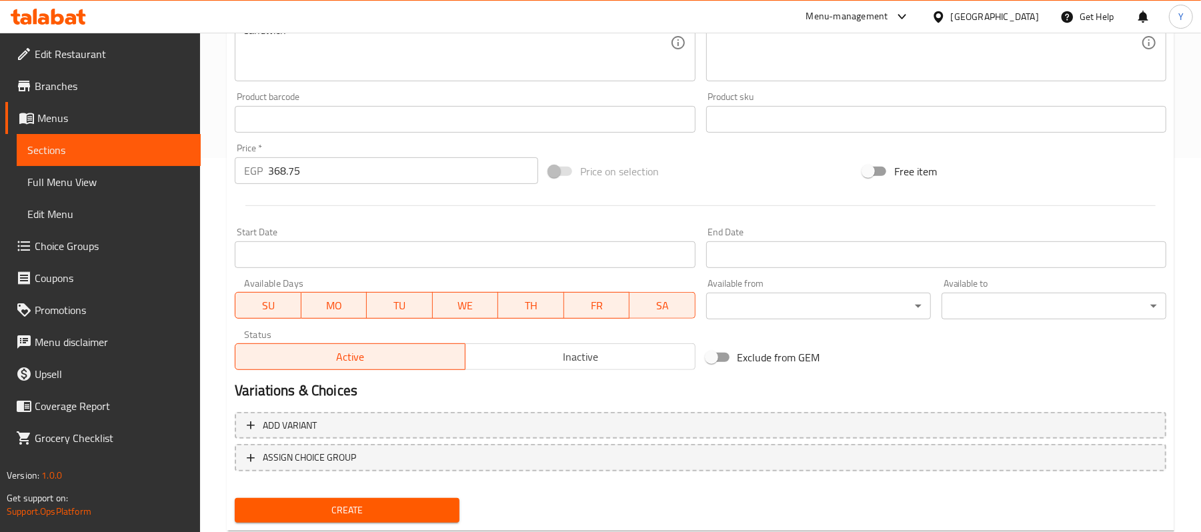
scroll to position [409, 0]
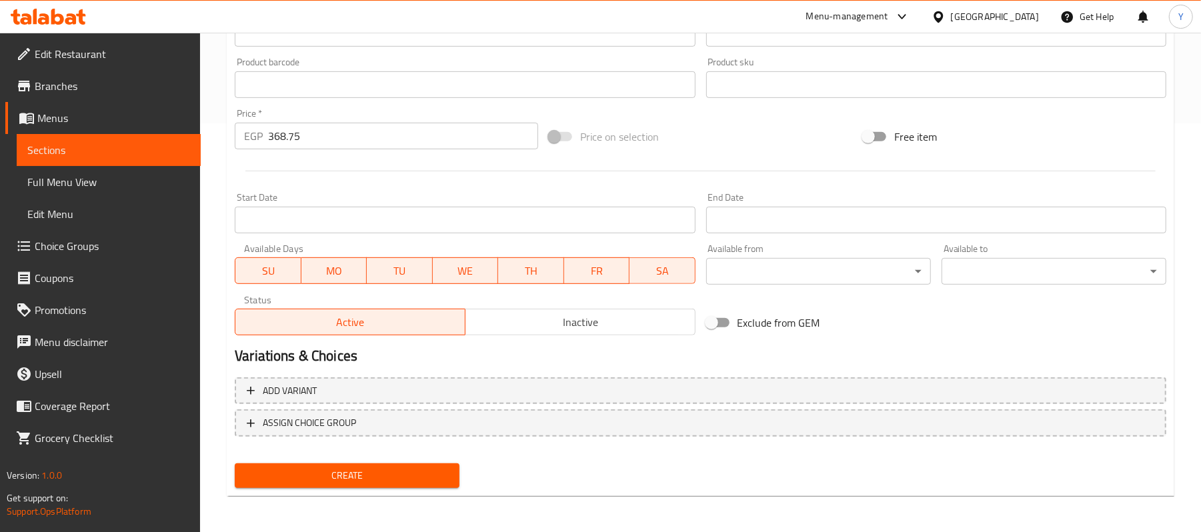
click at [408, 450] on nav at bounding box center [701, 447] width 932 height 11
click at [408, 464] on button "Create" at bounding box center [347, 476] width 225 height 25
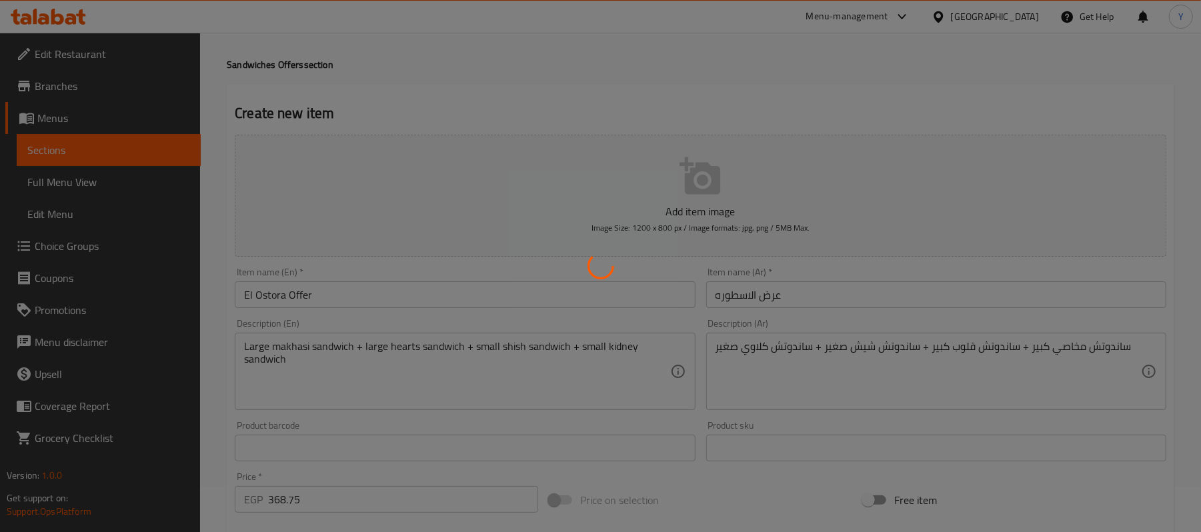
scroll to position [0, 0]
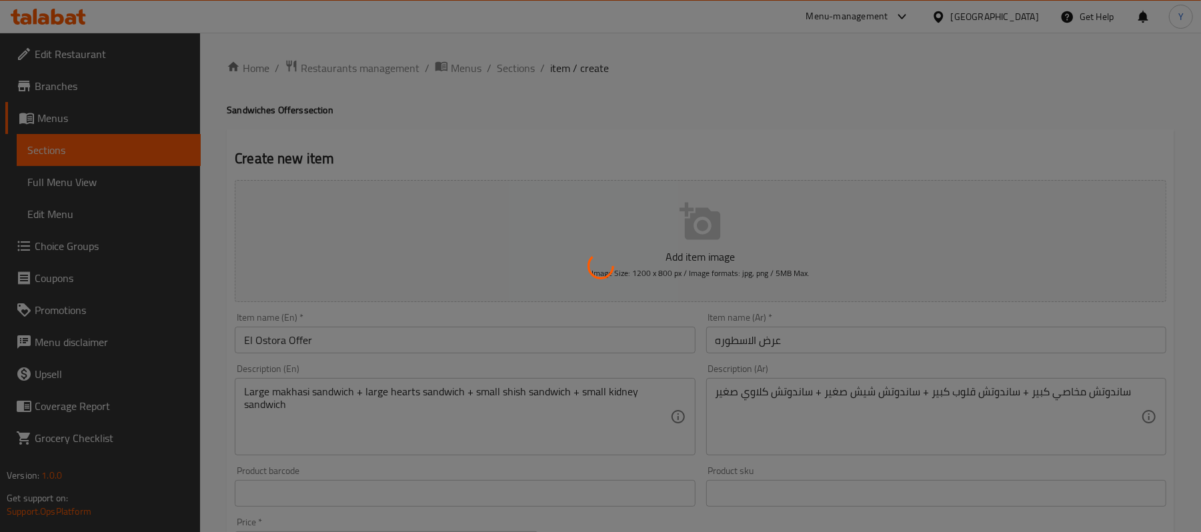
type input "0"
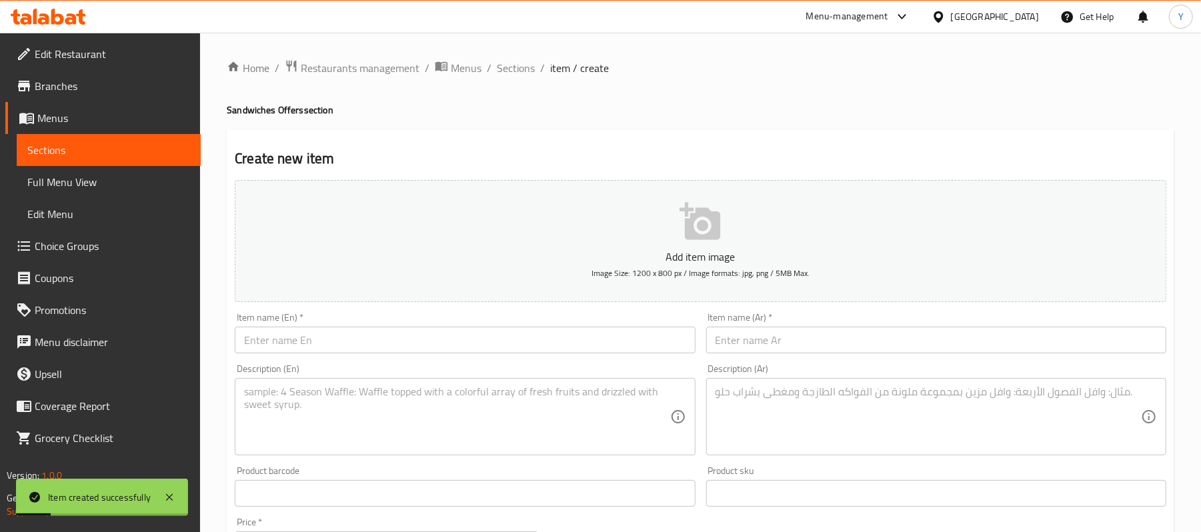
click at [729, 320] on div "Item name (Ar)   * Item name (Ar) *" at bounding box center [936, 333] width 460 height 41
click at [740, 331] on input "text" at bounding box center [936, 340] width 460 height 27
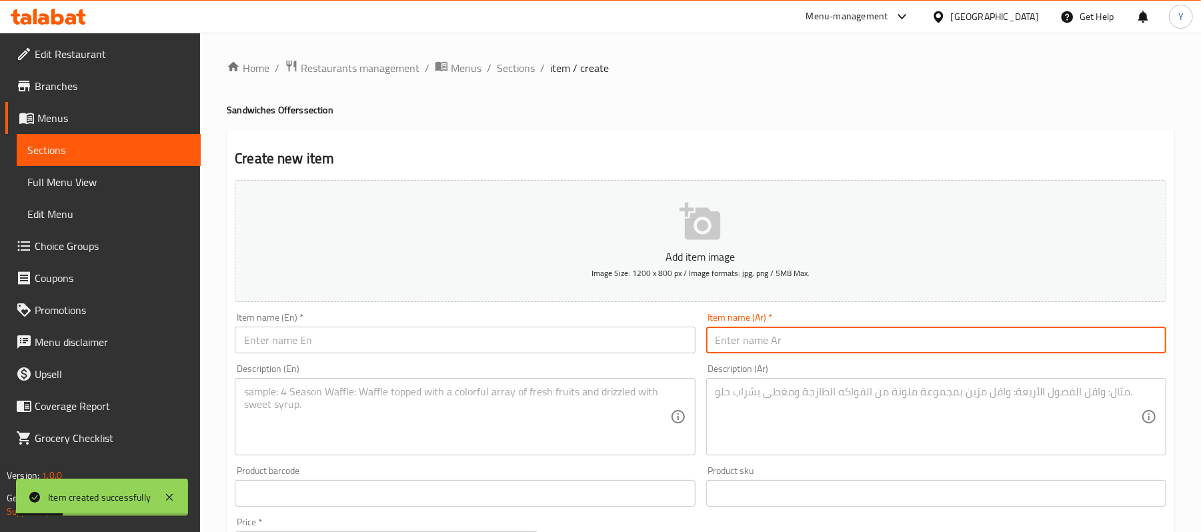
type input "غ"
type input "عرض الحاتي"
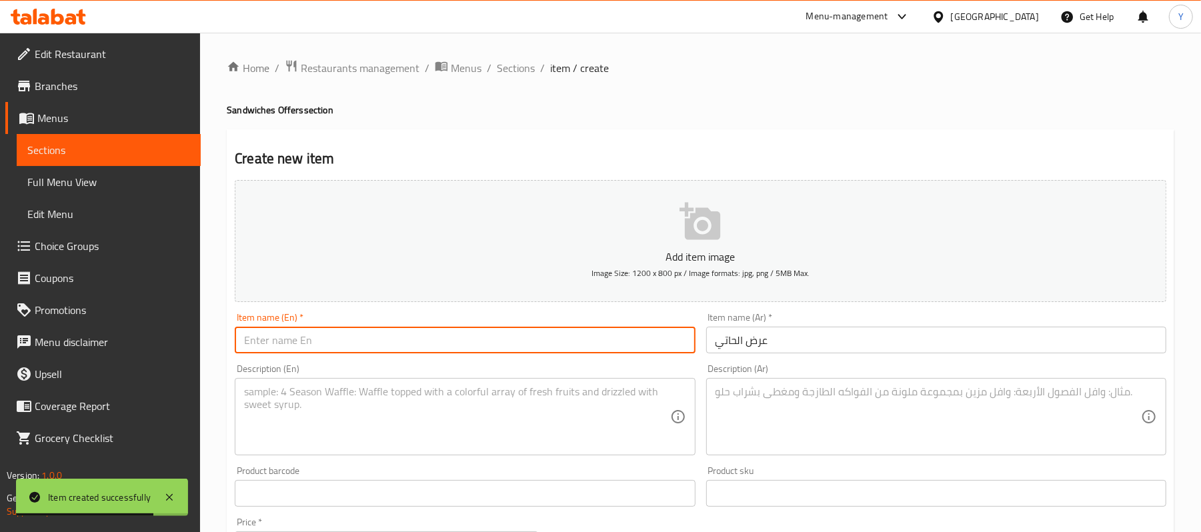
click at [564, 340] on input "text" at bounding box center [465, 340] width 460 height 27
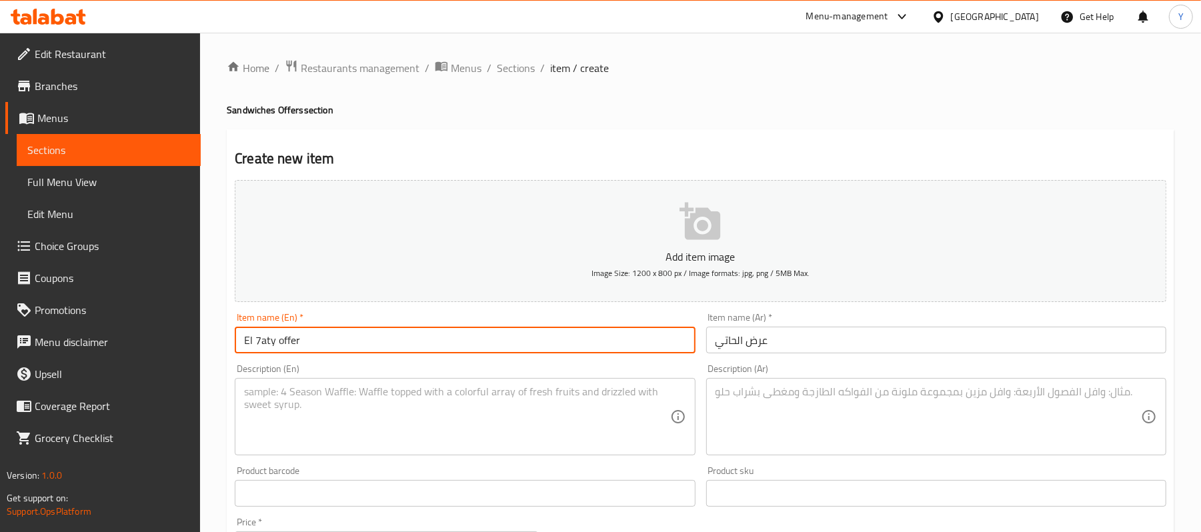
drag, startPoint x: 278, startPoint y: 349, endPoint x: 283, endPoint y: 340, distance: 10.4
click at [283, 340] on input "El 7aty offer" at bounding box center [465, 340] width 460 height 27
type input "El 7aty Offer"
click at [794, 404] on textarea at bounding box center [929, 417] width 426 height 63
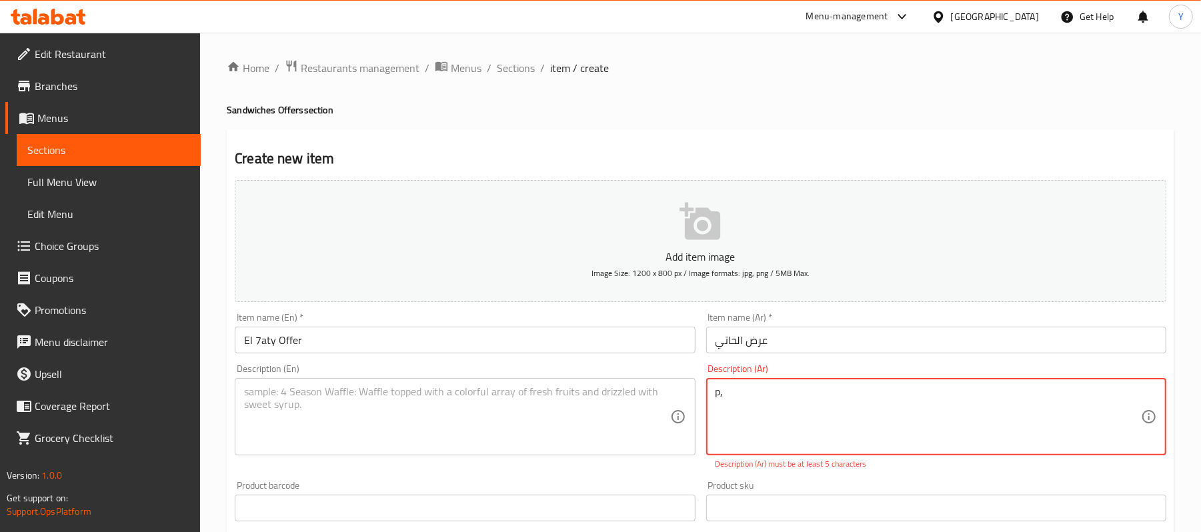
type textarea "p"
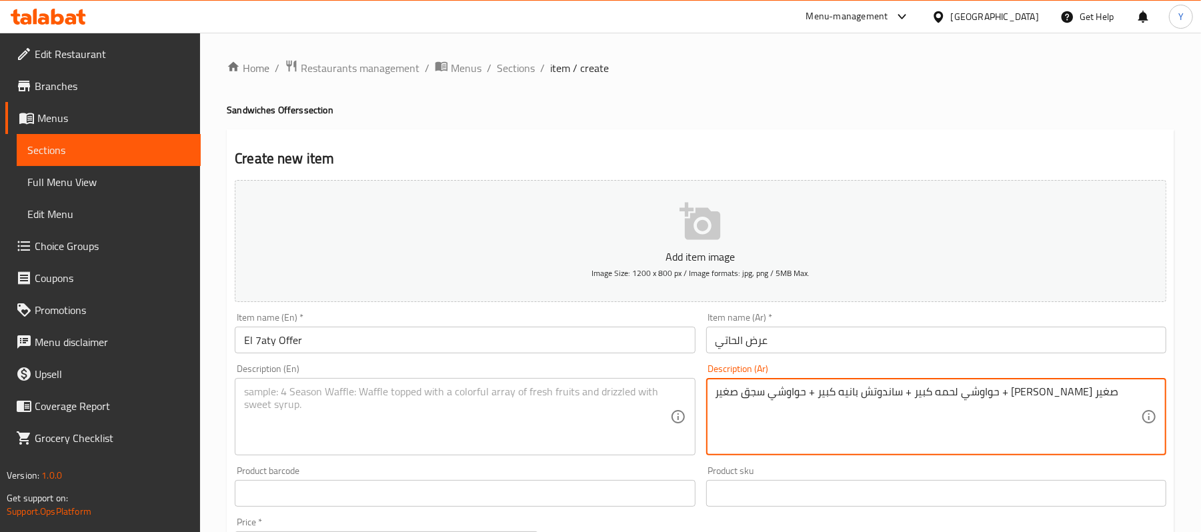
type textarea "حواوشي لحمه كبير + ساندوتش بانيه كبير + حواوشي سجق صغير + [PERSON_NAME] صغير"
click at [428, 399] on textarea at bounding box center [457, 417] width 426 height 63
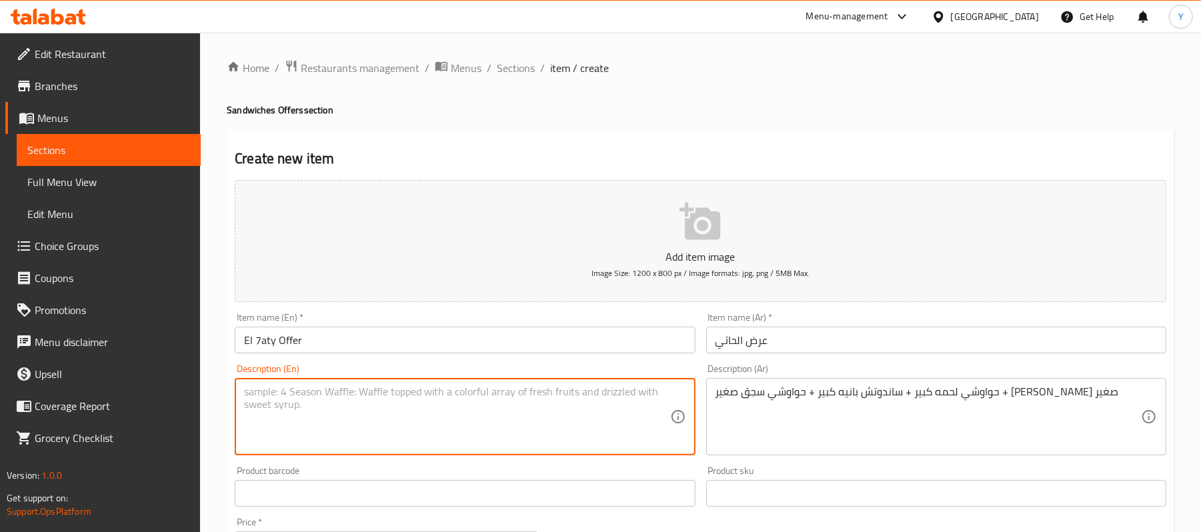
paste textarea "Large meat hawawshi + large breaded sandwich + small sausage hawawshi + small c…"
type textarea "Large meat hawawshi + large breaded sandwich + small sausage hawawshi + small c…"
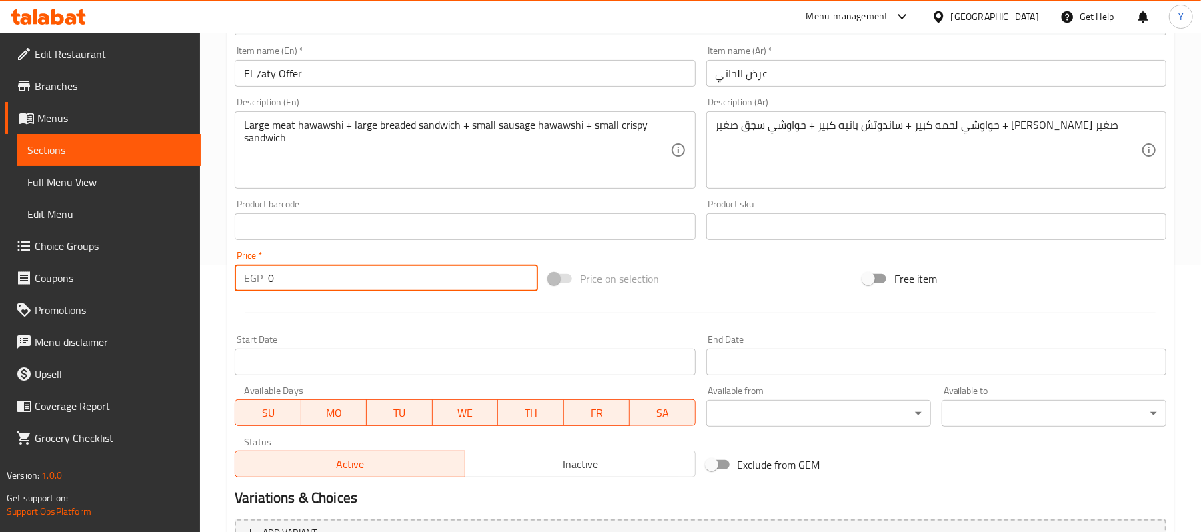
click at [325, 270] on input "0" at bounding box center [403, 278] width 270 height 27
type input "312.5"
click at [710, 299] on div at bounding box center [700, 313] width 942 height 33
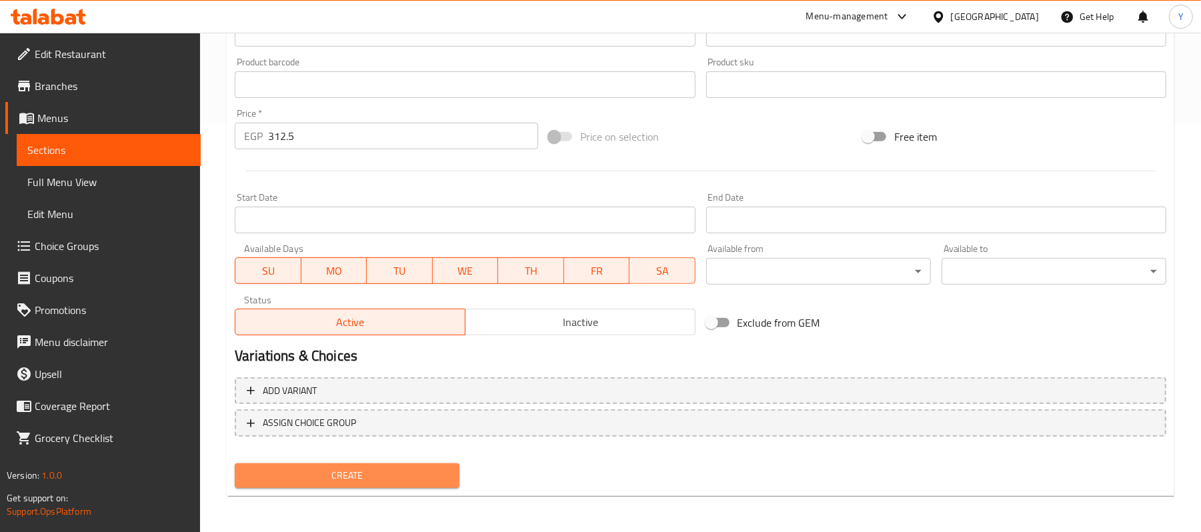
click at [444, 468] on span "Create" at bounding box center [346, 476] width 203 height 17
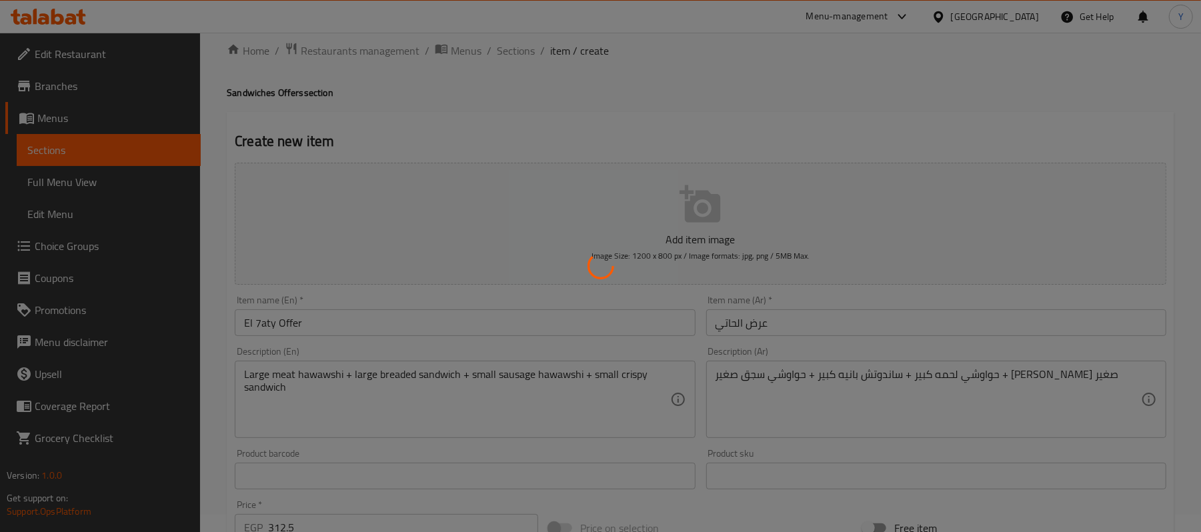
scroll to position [0, 0]
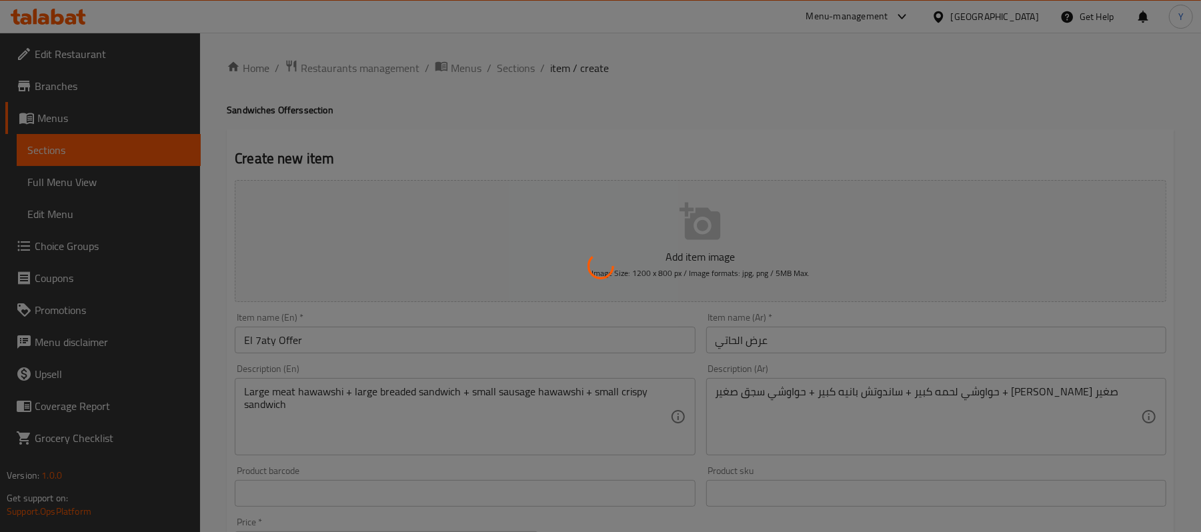
type input "0"
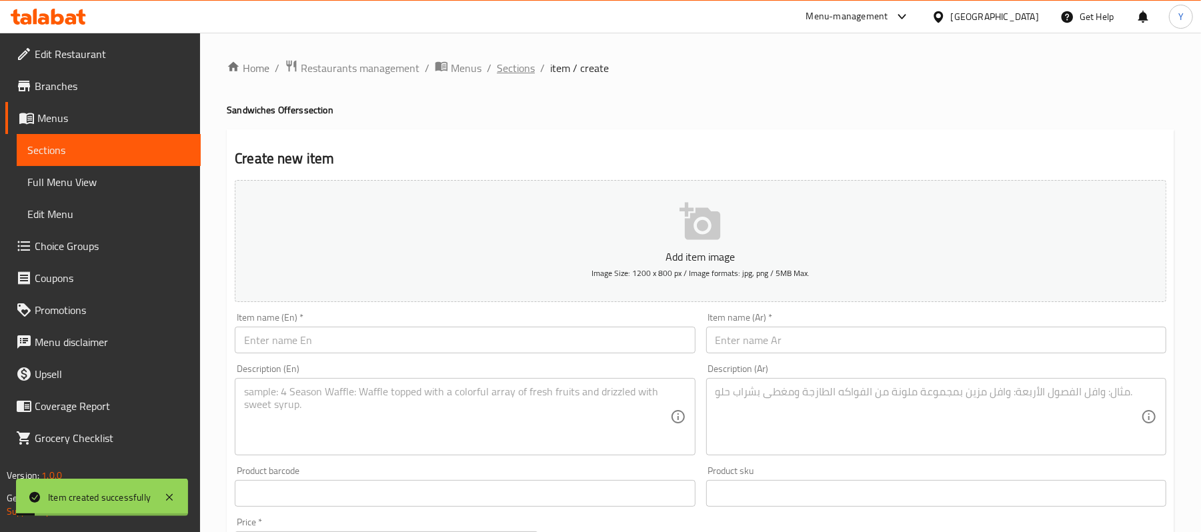
click at [508, 60] on span "Sections" at bounding box center [516, 68] width 38 height 16
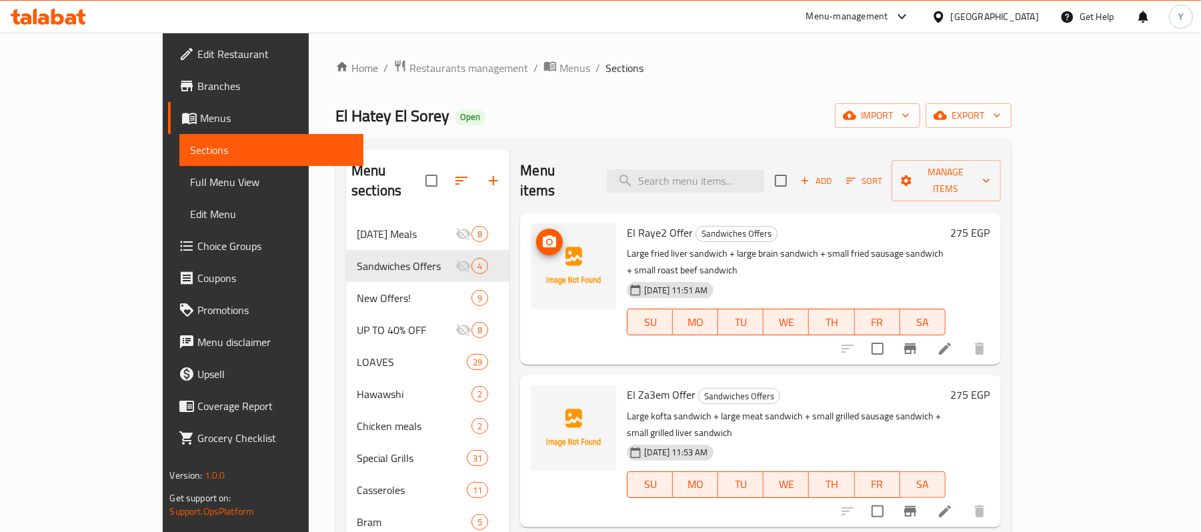
click at [536, 234] on span "upload picture" at bounding box center [549, 242] width 27 height 16
click at [543, 398] on icon "upload picture" at bounding box center [549, 404] width 13 height 12
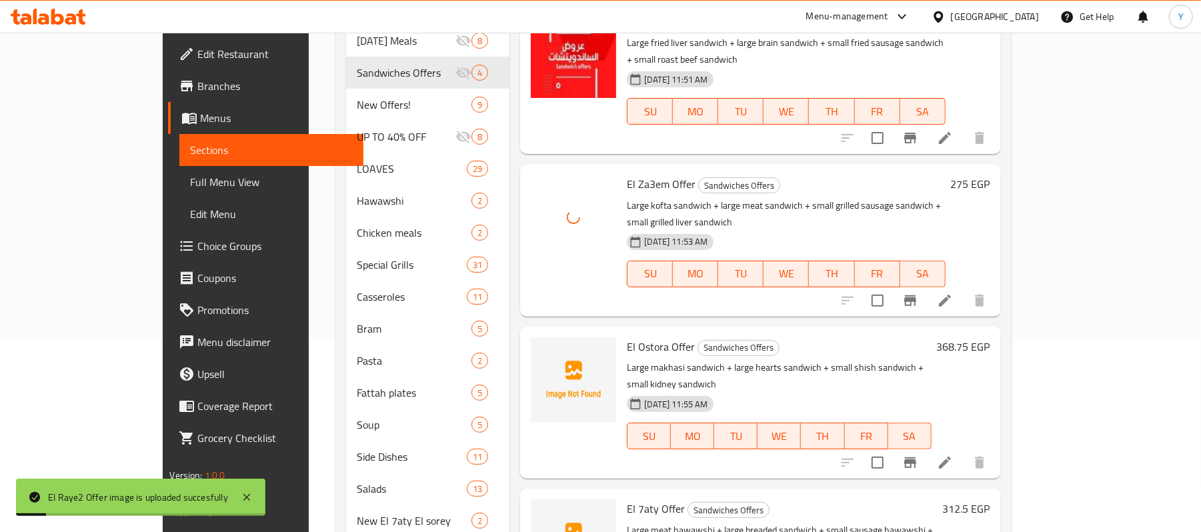
scroll to position [253, 0]
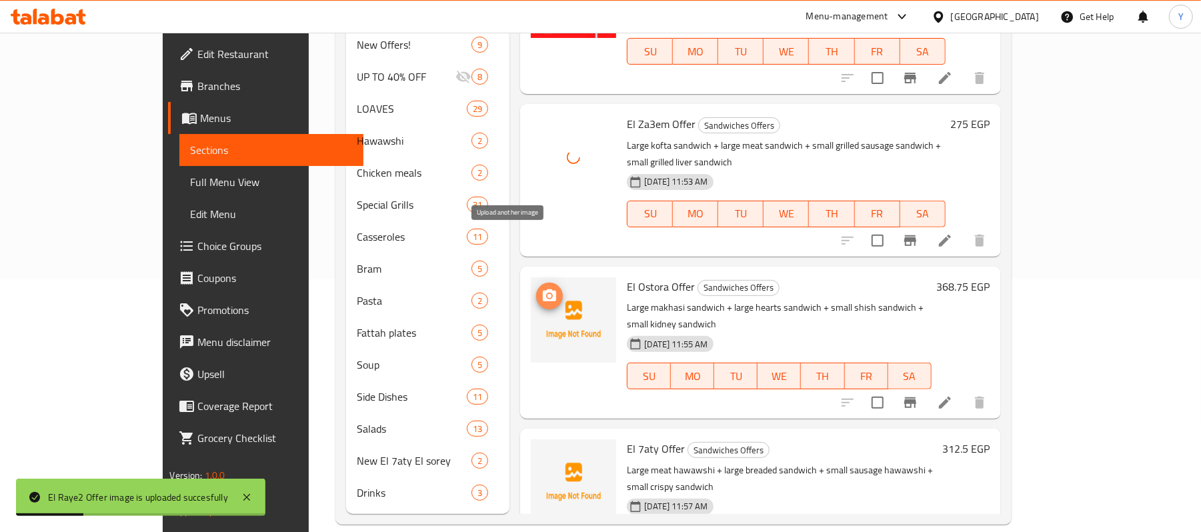
click at [536, 288] on span "upload picture" at bounding box center [549, 296] width 27 height 16
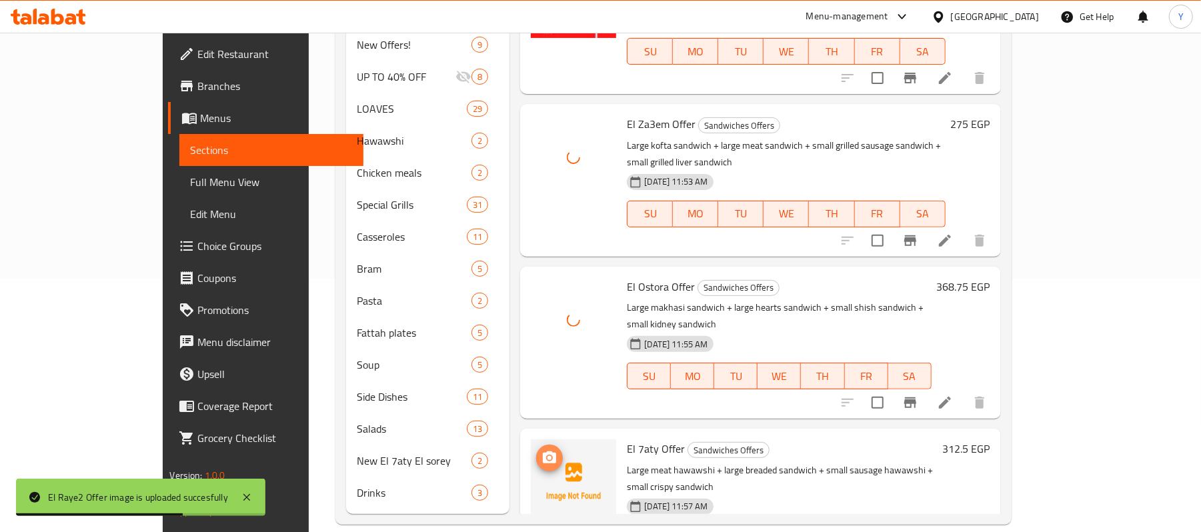
click at [543, 452] on icon "upload picture" at bounding box center [549, 458] width 13 height 12
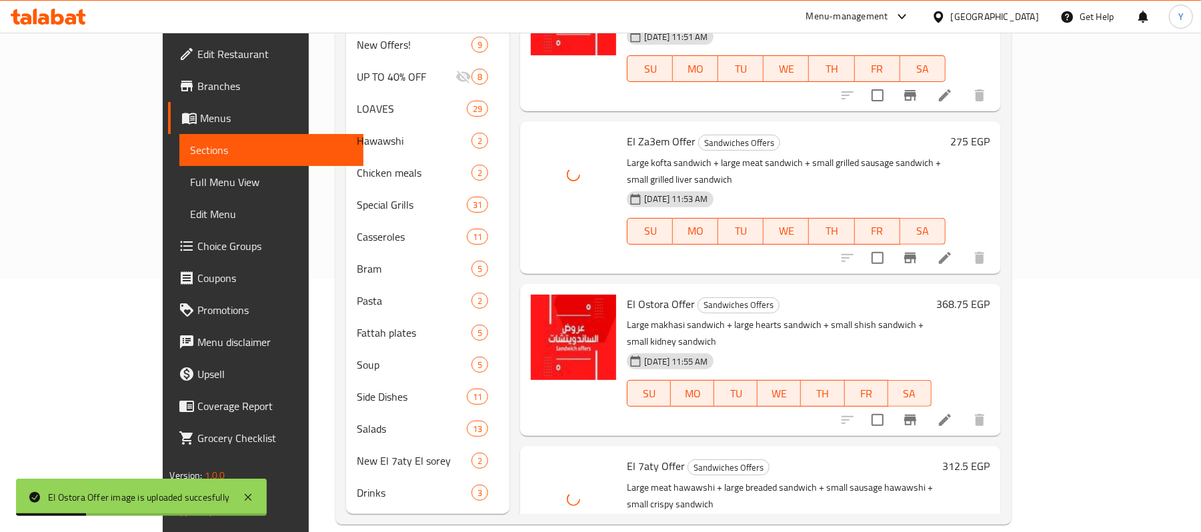
scroll to position [0, 0]
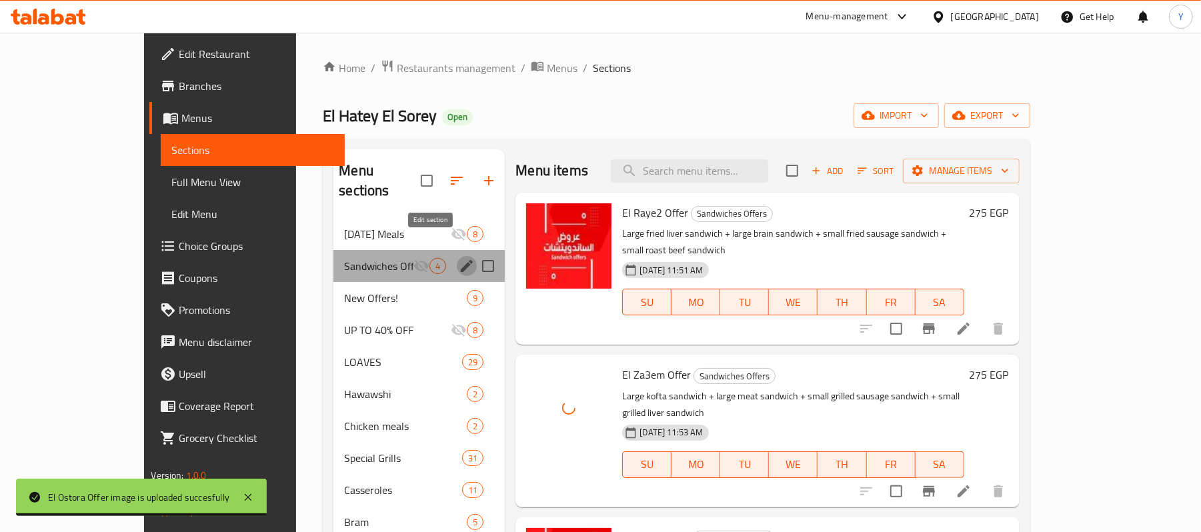
click at [459, 258] on icon "edit" at bounding box center [467, 266] width 16 height 16
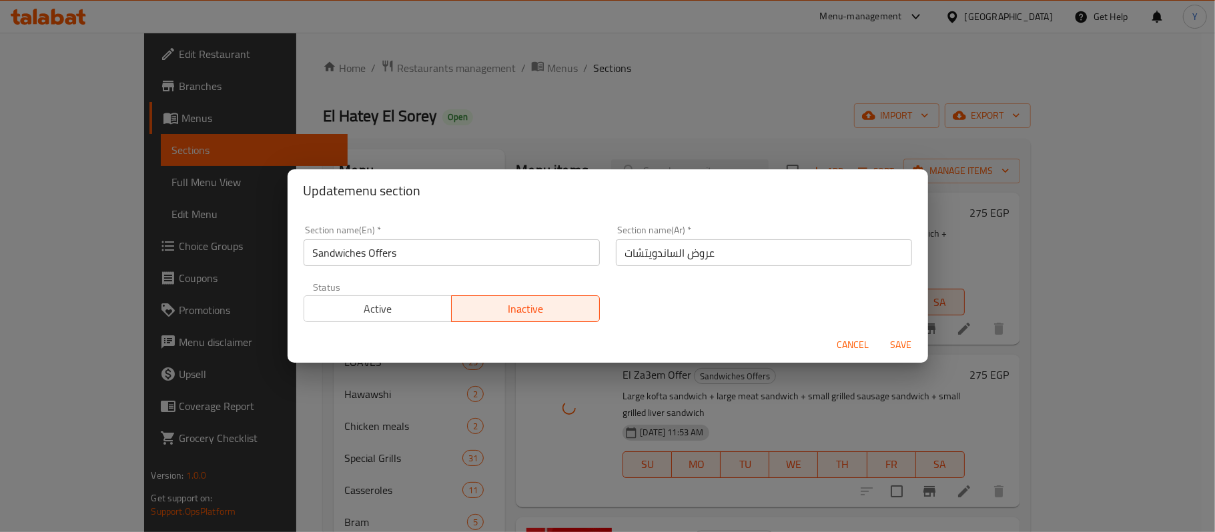
click at [394, 311] on span "Active" at bounding box center [377, 308] width 137 height 19
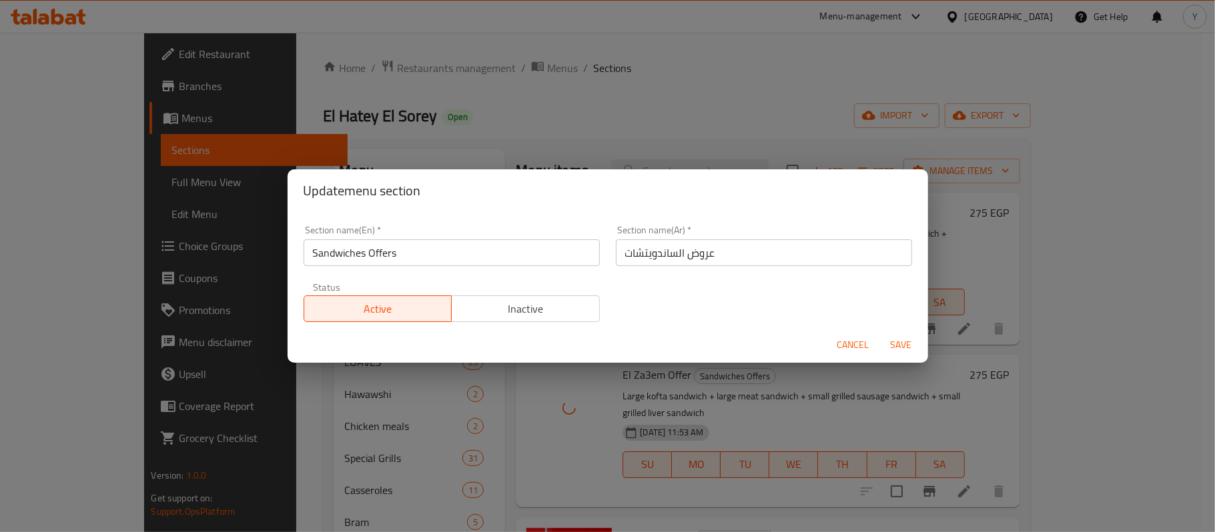
click at [905, 345] on span "Save" at bounding box center [901, 345] width 32 height 17
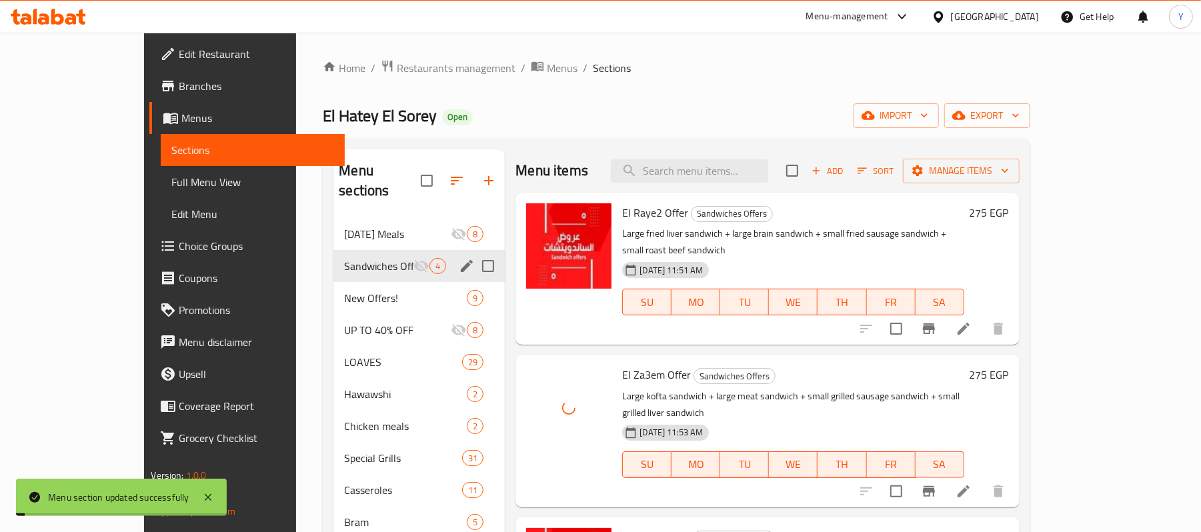
click at [770, 102] on div "Home / Restaurants management / Menus / Sections El Hatey El Sorey Open import …" at bounding box center [676, 418] width 707 height 719
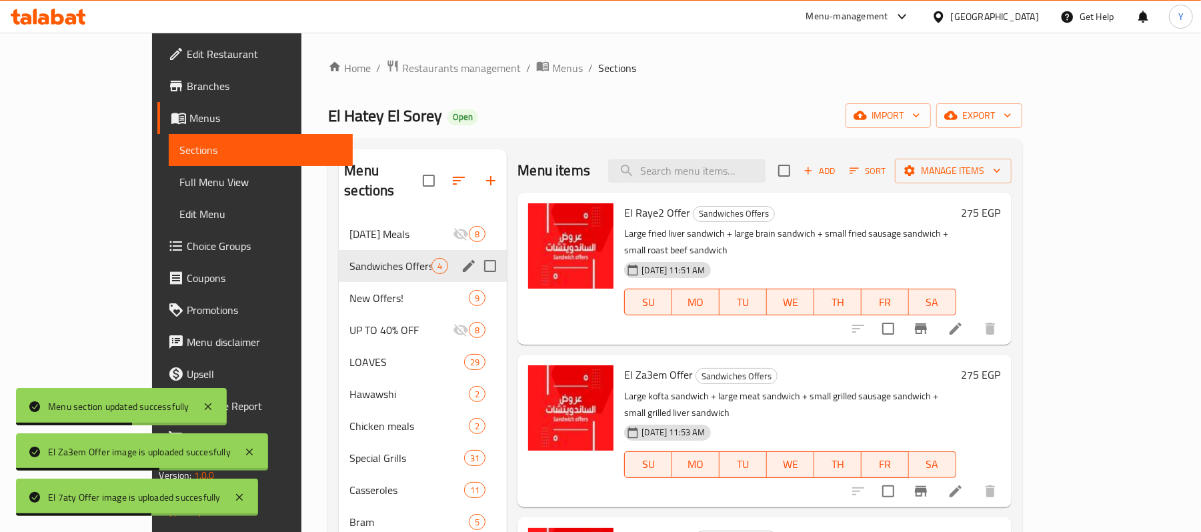
click at [187, 78] on span "Branches" at bounding box center [264, 86] width 155 height 16
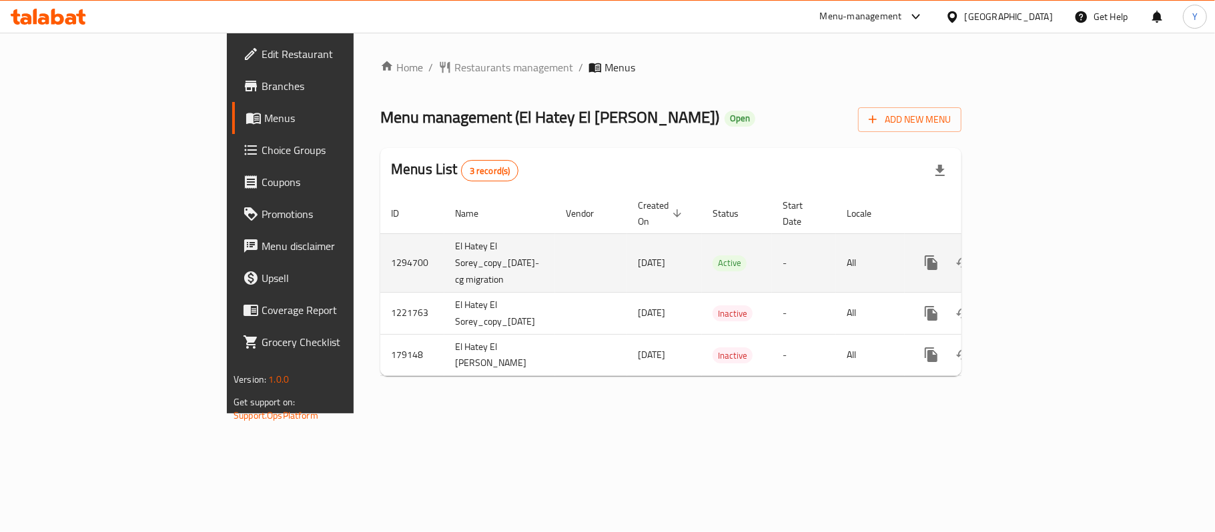
click at [1043, 259] on link "enhanced table" at bounding box center [1027, 263] width 32 height 32
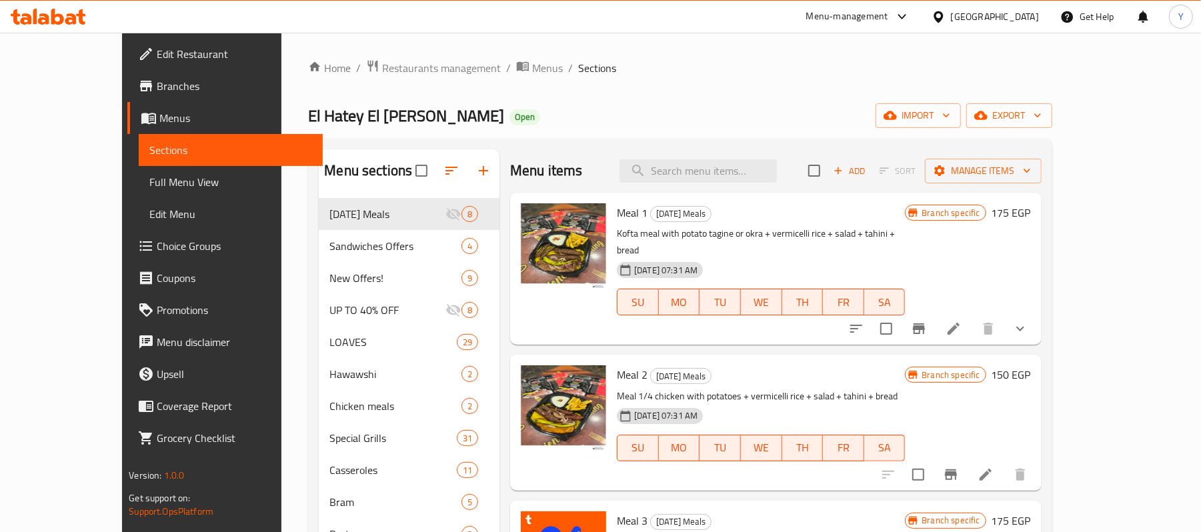
click at [522, 136] on div "Home / Restaurants management / Menus / Sections El Hatey El Sorey Open import …" at bounding box center [680, 408] width 744 height 699
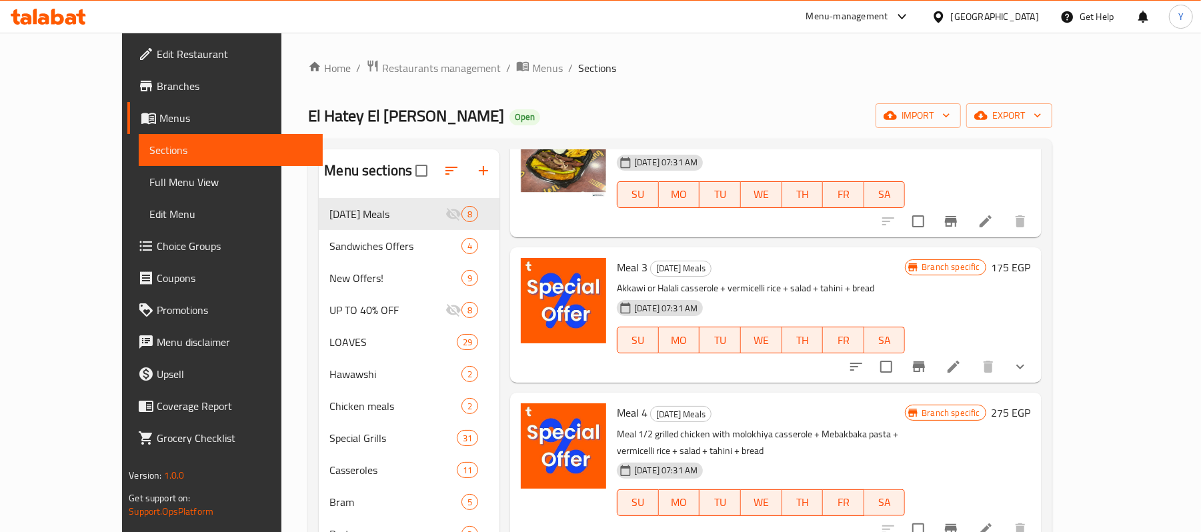
scroll to position [534, 0]
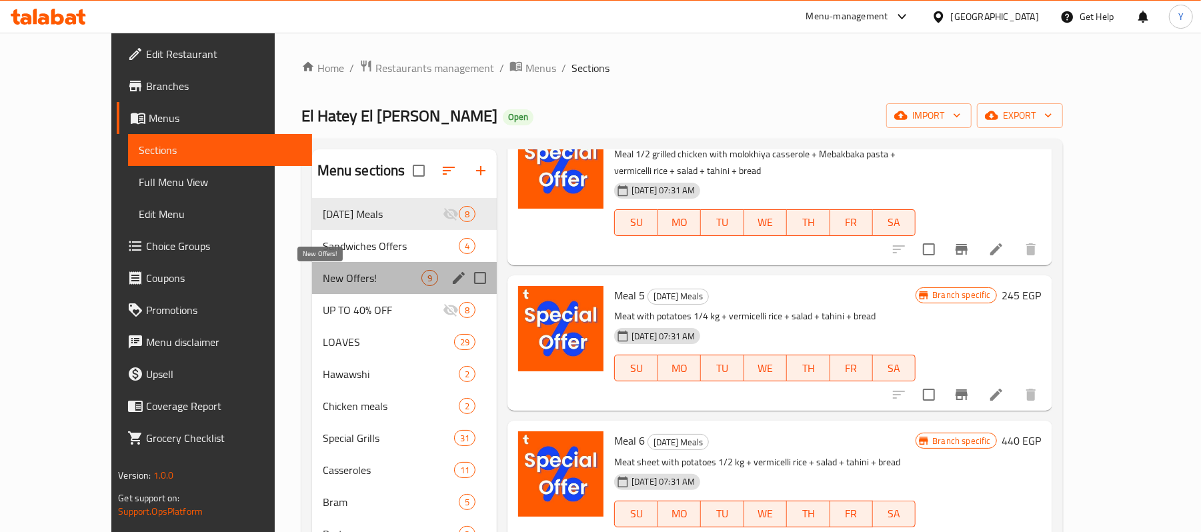
click at [329, 275] on span "New Offers!" at bounding box center [372, 278] width 99 height 16
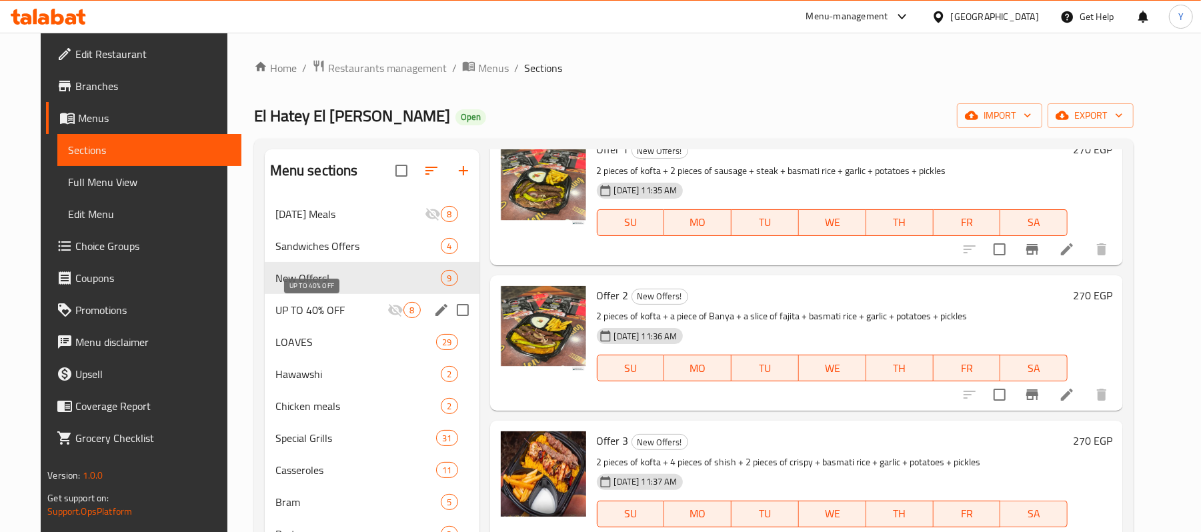
click at [331, 312] on span "UP TO 40% OFF" at bounding box center [331, 310] width 113 height 16
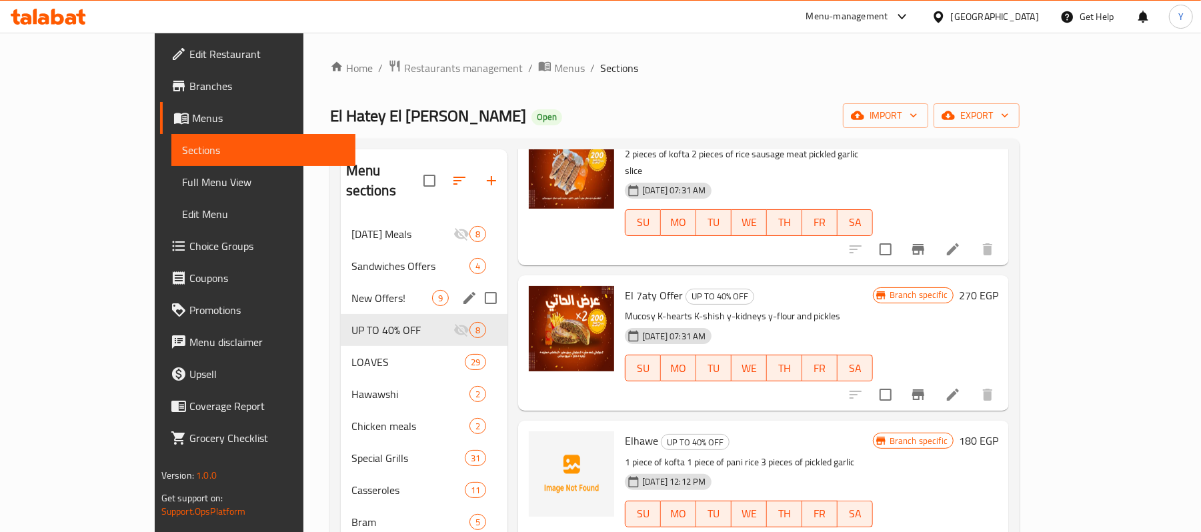
click at [391, 282] on div "New Offers! 9" at bounding box center [424, 298] width 167 height 32
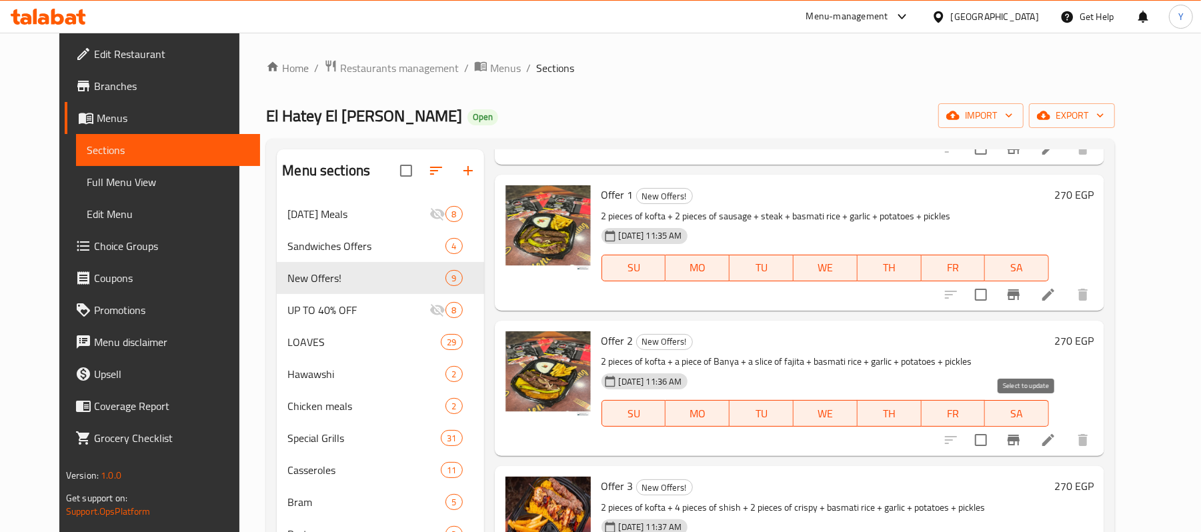
scroll to position [512, 0]
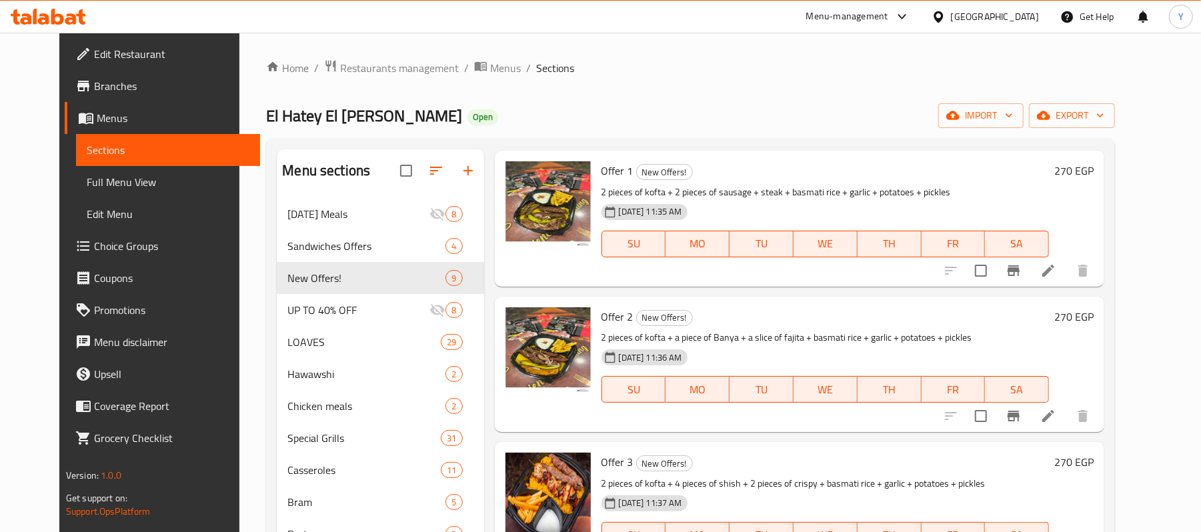
click at [1094, 166] on h6 "270 EGP" at bounding box center [1073, 170] width 39 height 19
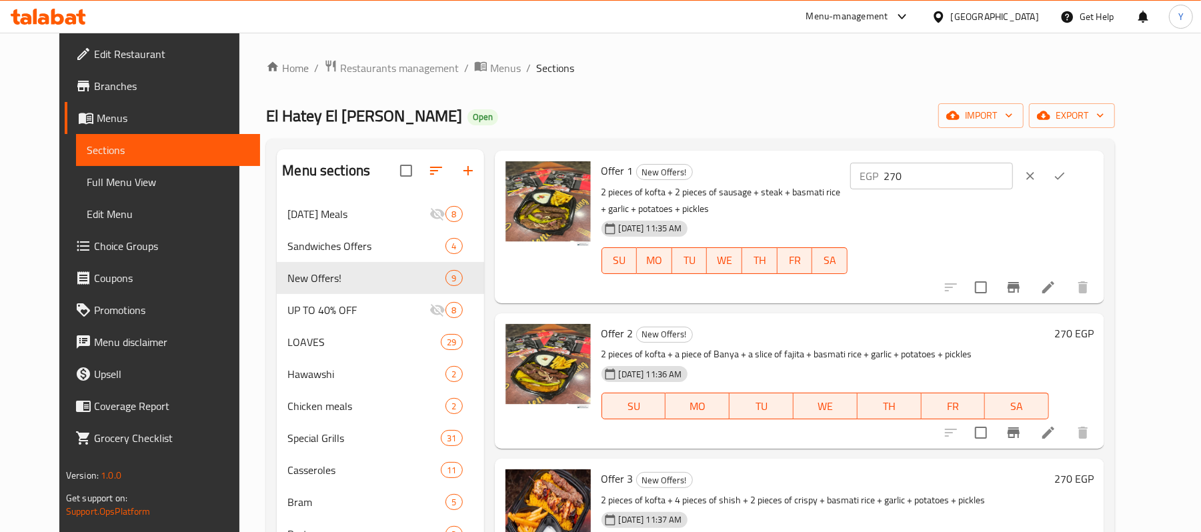
click at [1004, 181] on input "270" at bounding box center [948, 176] width 129 height 27
type input "275"
click at [1066, 173] on icon "ok" at bounding box center [1059, 175] width 13 height 13
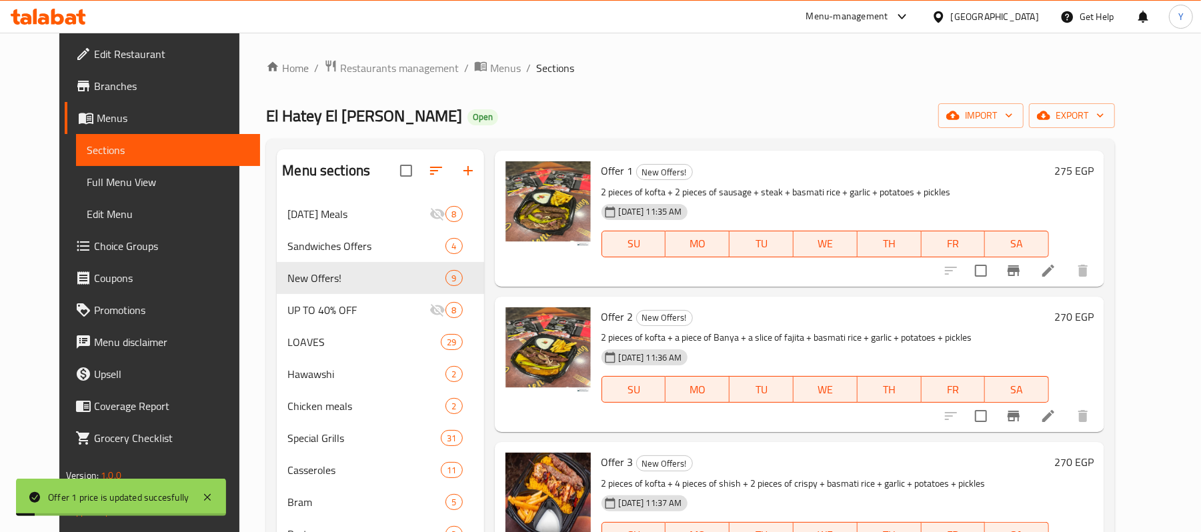
click at [1094, 320] on h6 "270 EGP" at bounding box center [1073, 316] width 39 height 19
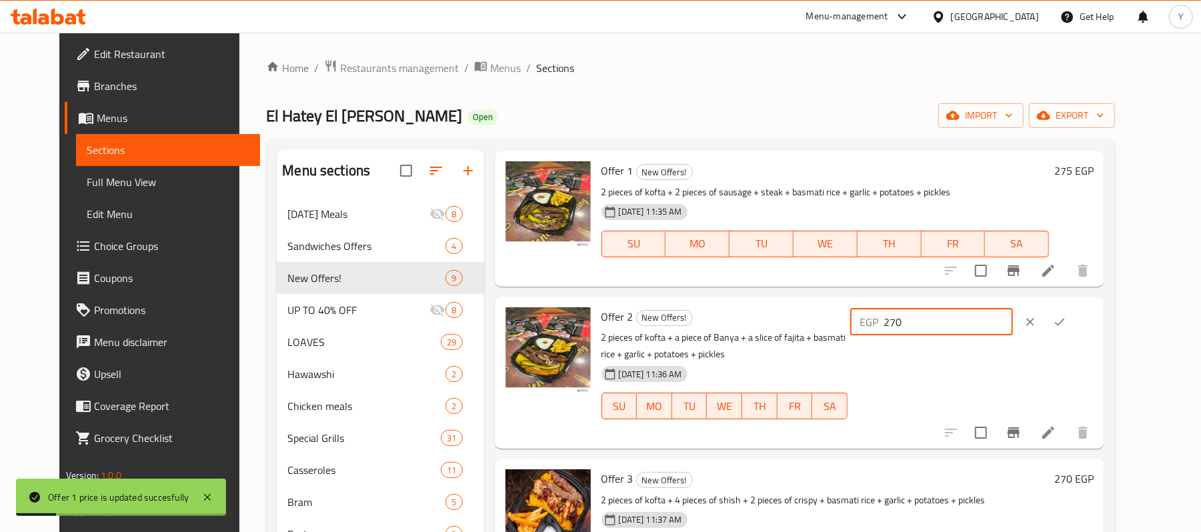
click at [1012, 320] on input "270" at bounding box center [948, 322] width 129 height 27
type input "275"
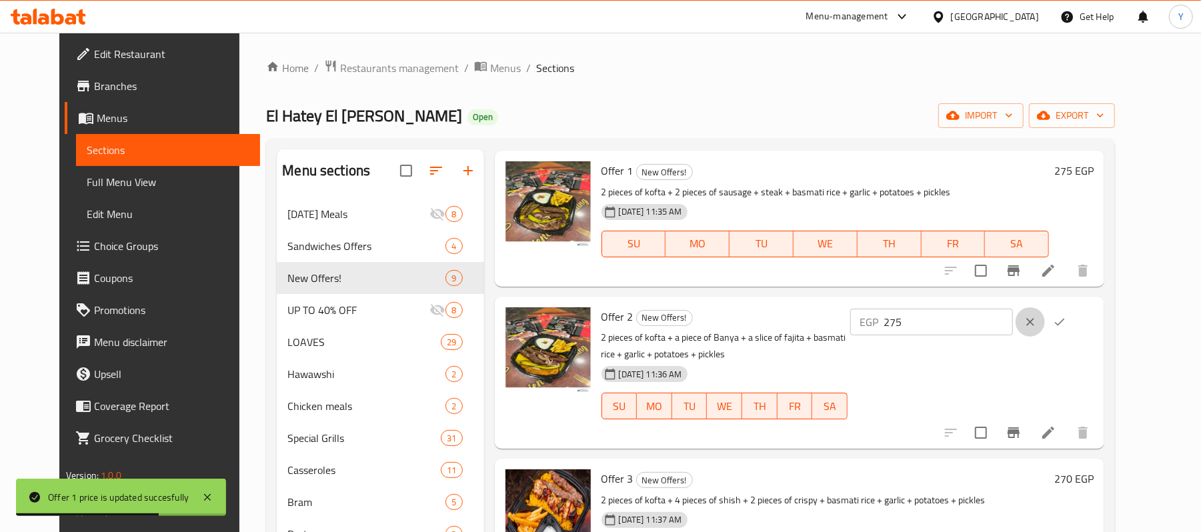
click at [1045, 324] on button "clear" at bounding box center [1030, 321] width 29 height 29
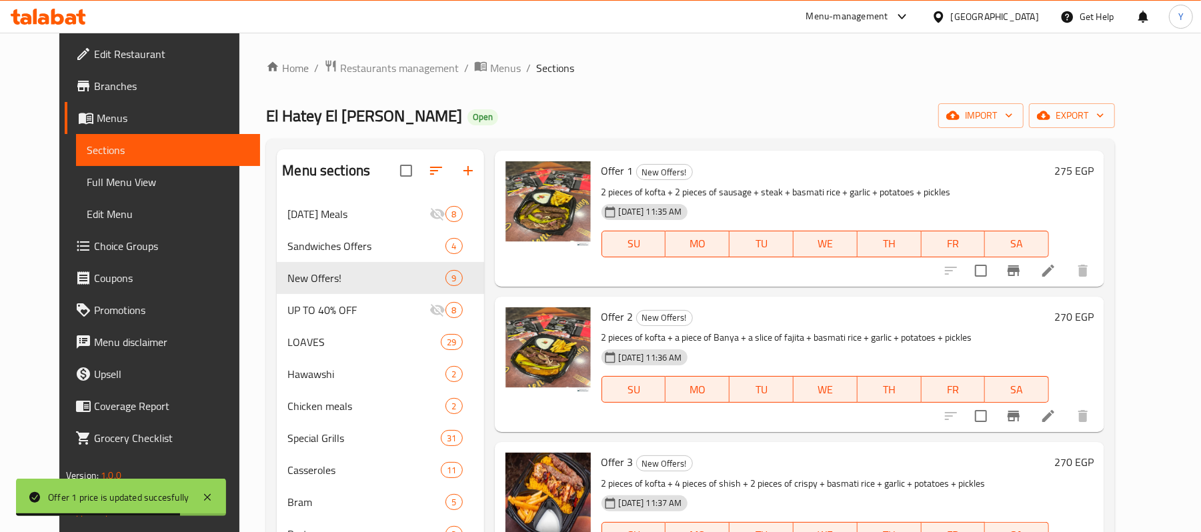
click at [1094, 321] on h6 "270 EGP" at bounding box center [1073, 316] width 39 height 19
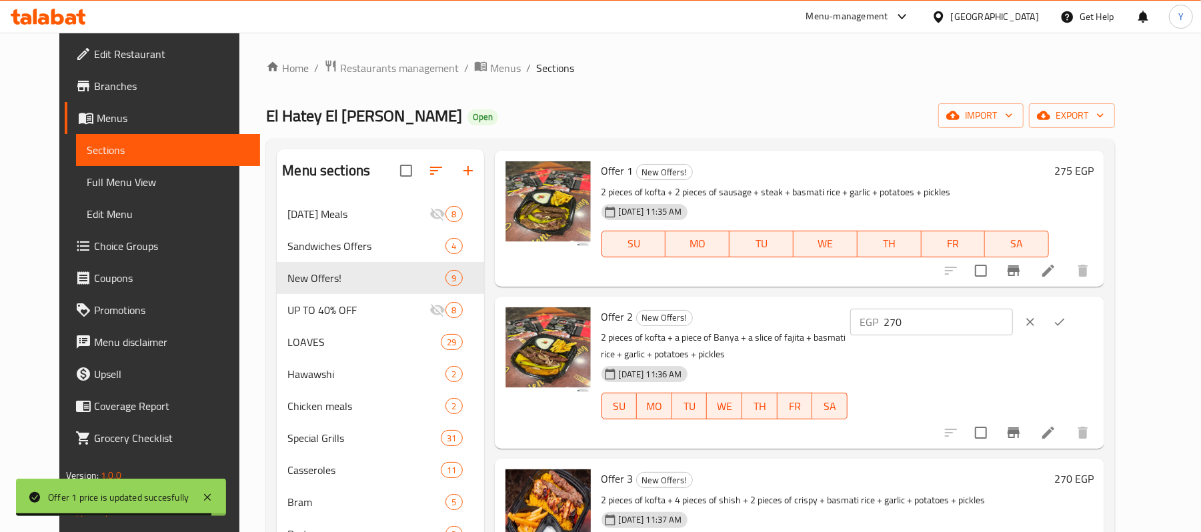
click at [1012, 329] on input "270" at bounding box center [948, 322] width 129 height 27
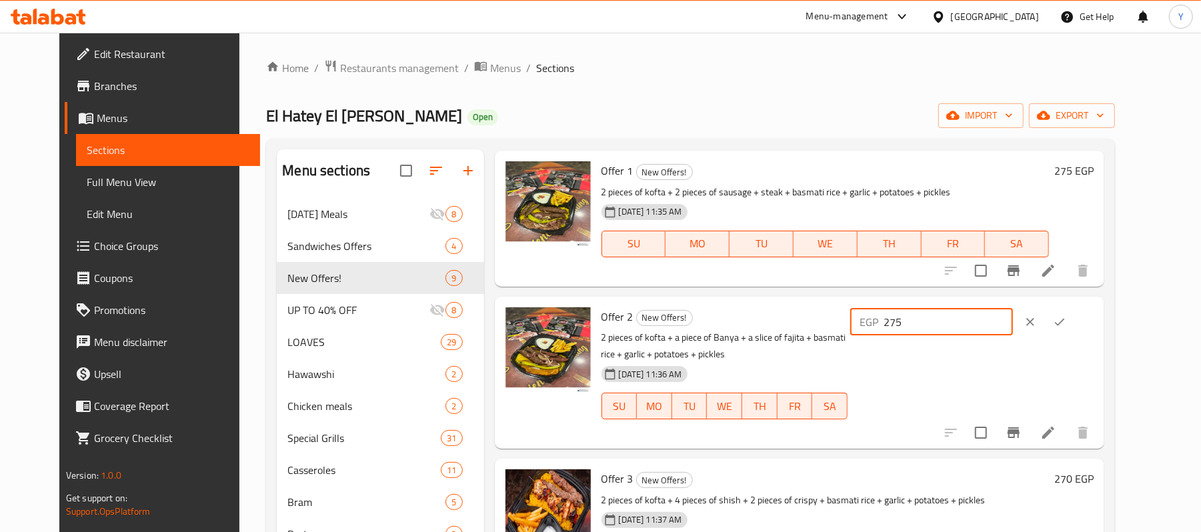
type input "275"
click at [1074, 326] on button "ok" at bounding box center [1059, 321] width 29 height 29
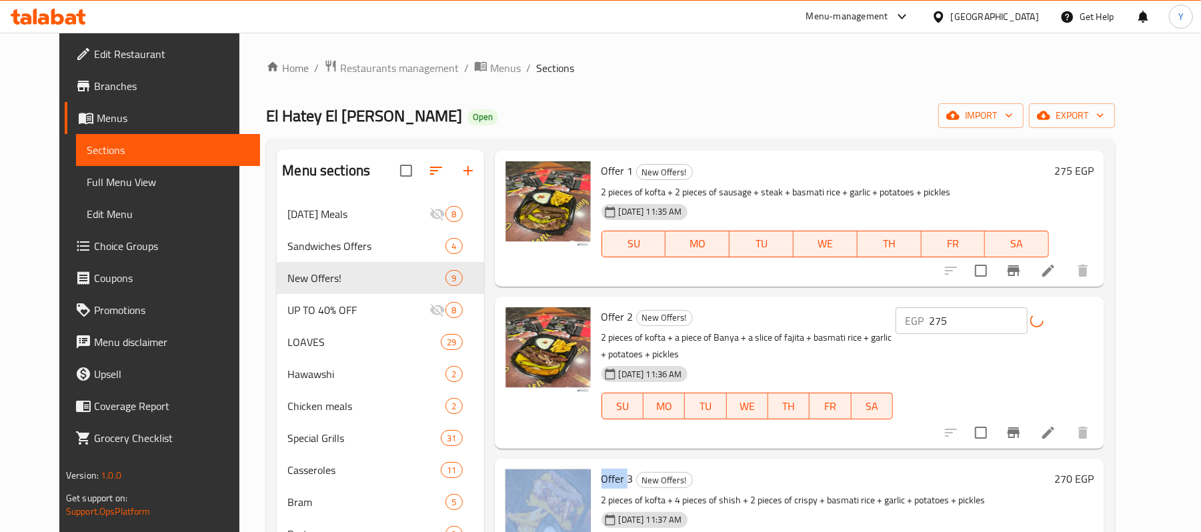
click at [1094, 326] on div "EGP 275 ​" at bounding box center [995, 320] width 198 height 27
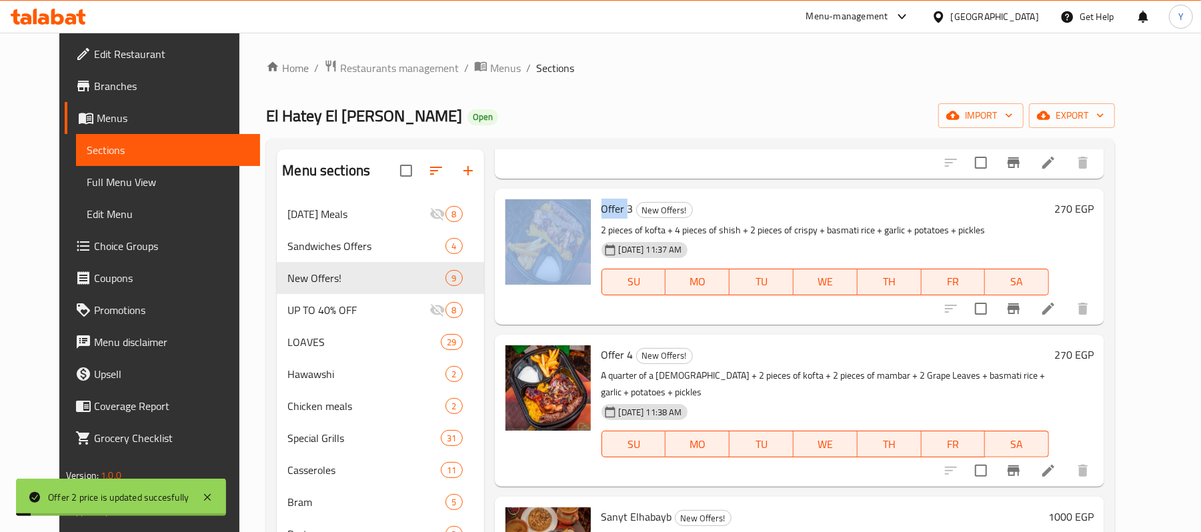
scroll to position [779, 0]
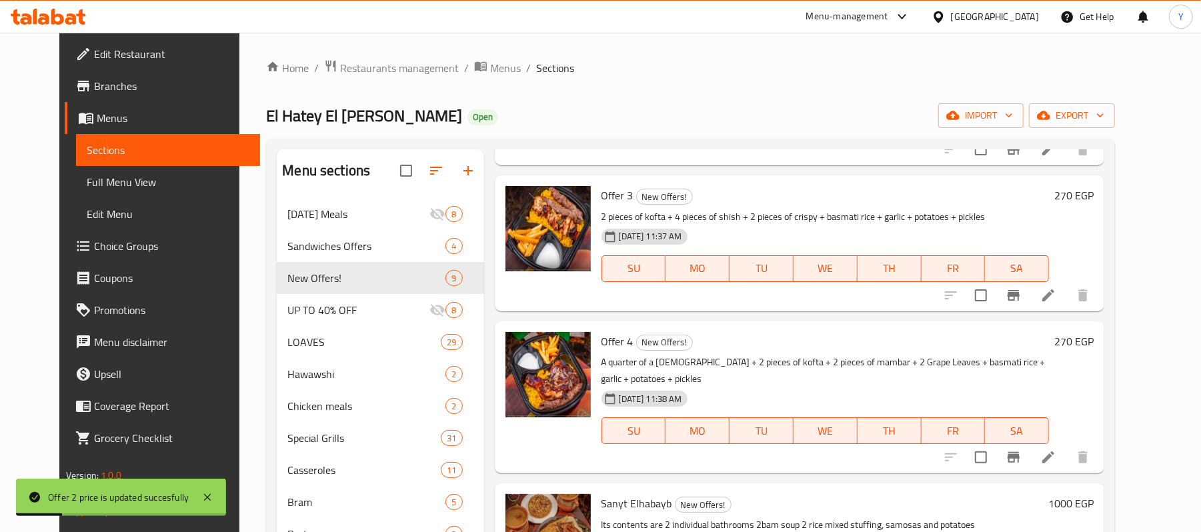
click at [1094, 203] on h6 "270 EGP" at bounding box center [1073, 195] width 39 height 19
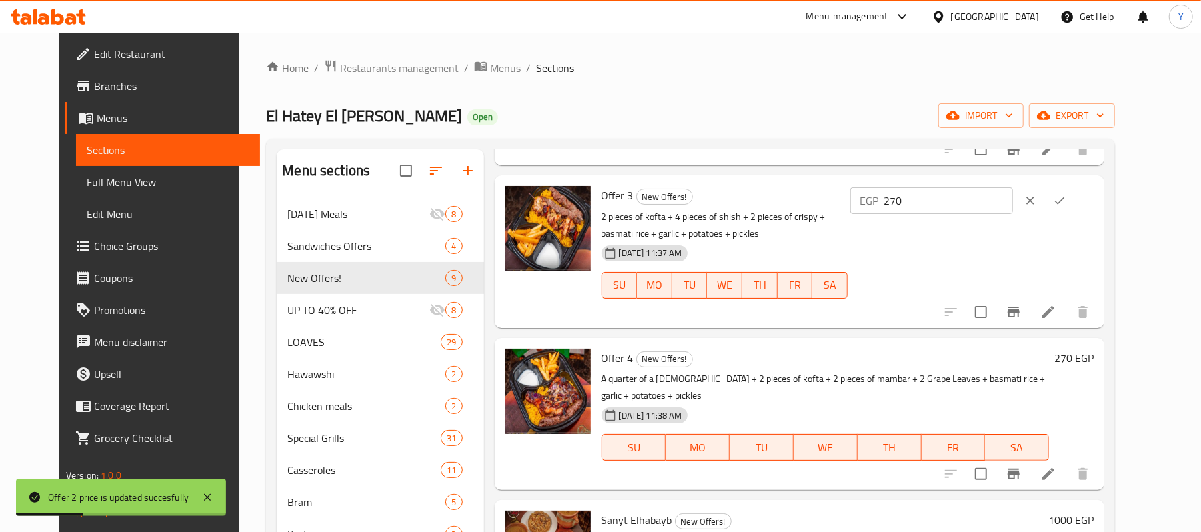
click at [1006, 209] on input "270" at bounding box center [948, 200] width 129 height 27
type input "275"
click at [1064, 203] on icon "ok" at bounding box center [1059, 200] width 10 height 7
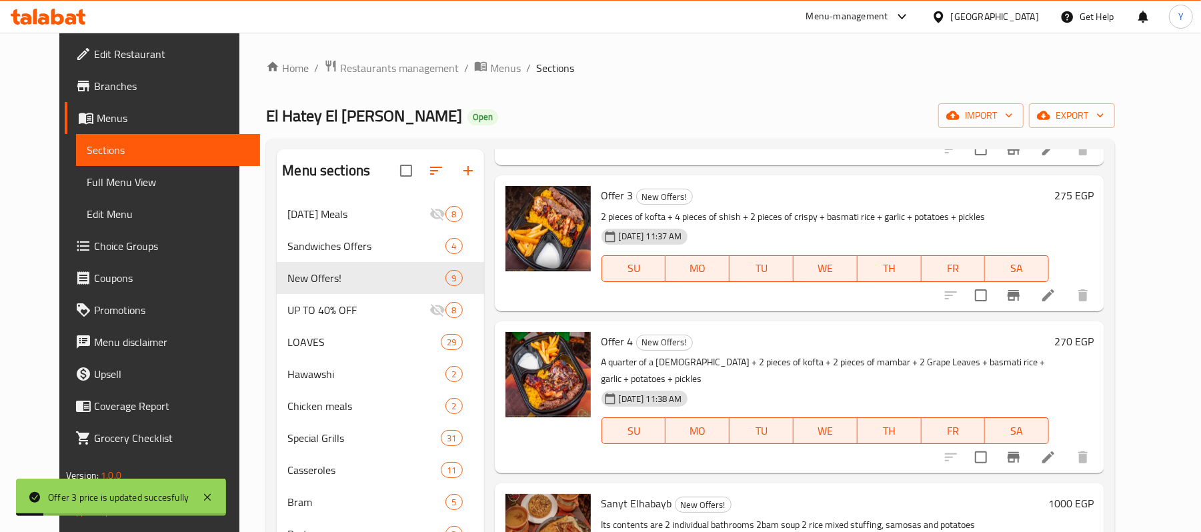
click at [1094, 341] on h6 "270 EGP" at bounding box center [1073, 341] width 39 height 19
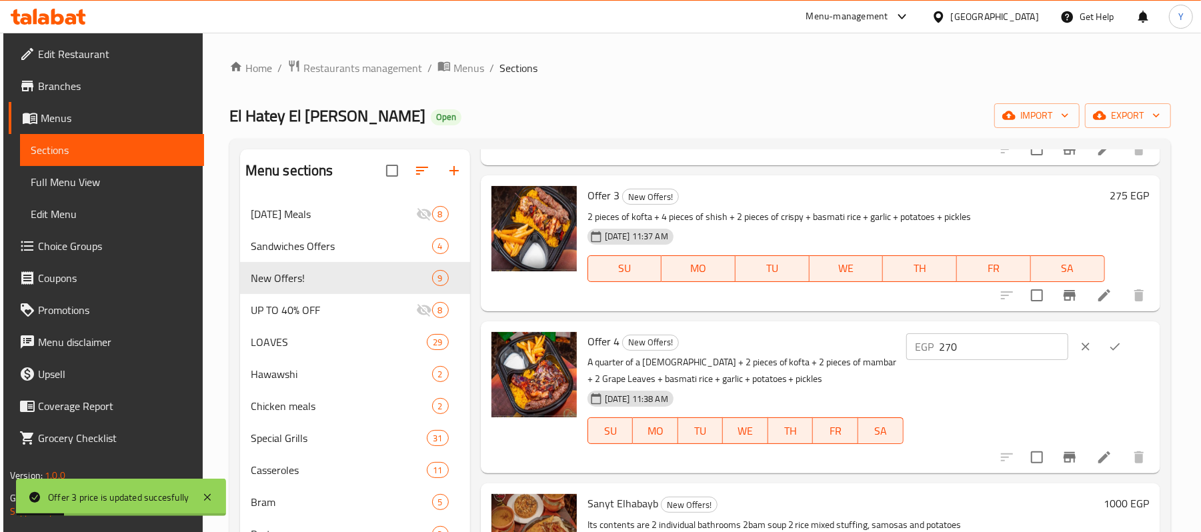
click at [1040, 341] on input "270" at bounding box center [1004, 346] width 129 height 27
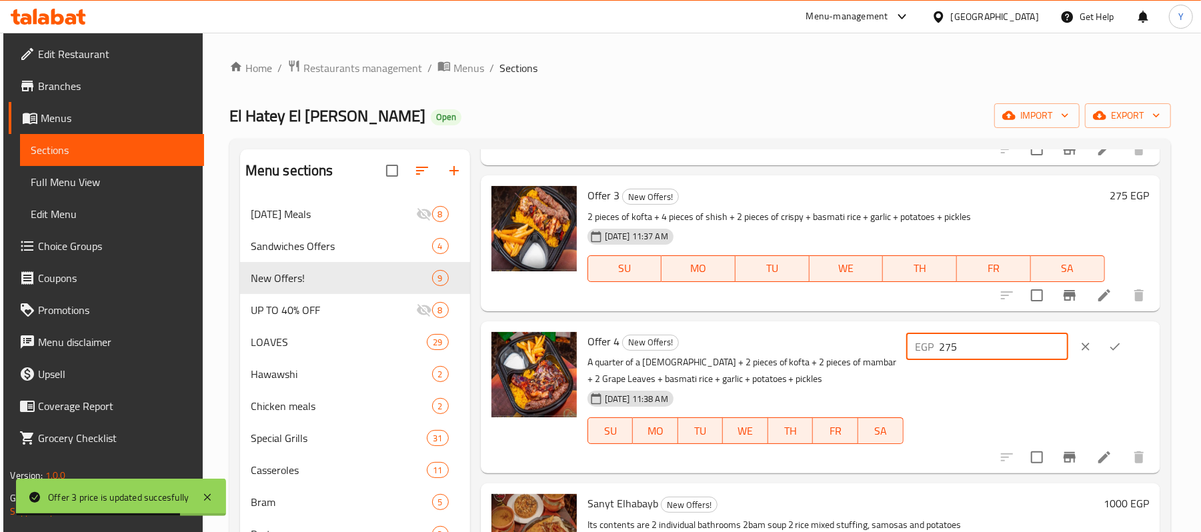
type input "275"
click at [1118, 342] on icon "ok" at bounding box center [1114, 346] width 13 height 13
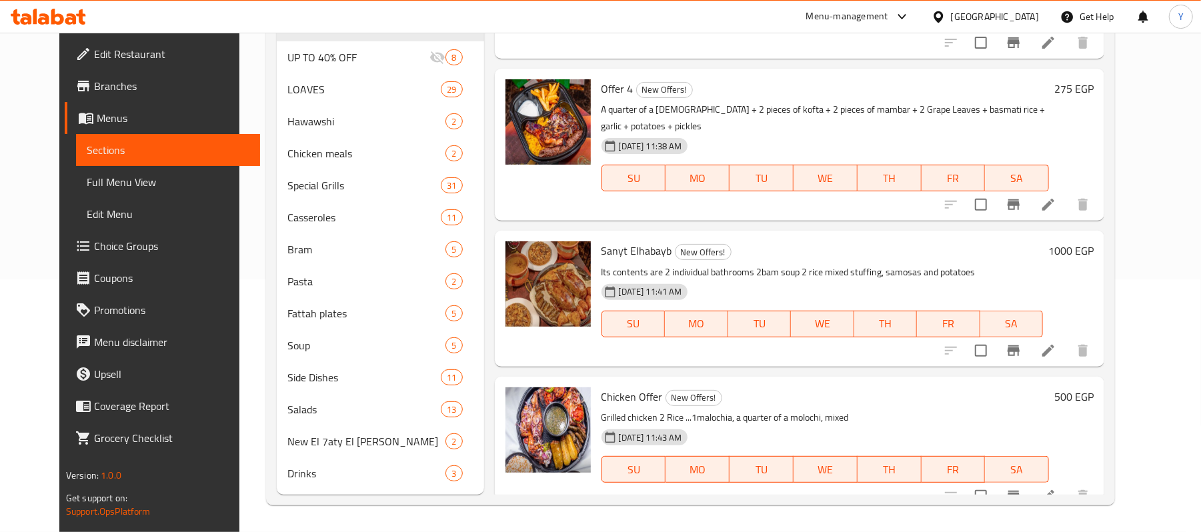
click at [1094, 388] on div "500 EGP" at bounding box center [1071, 397] width 45 height 19
click at [1094, 388] on h6 "500 EGP" at bounding box center [1073, 397] width 39 height 19
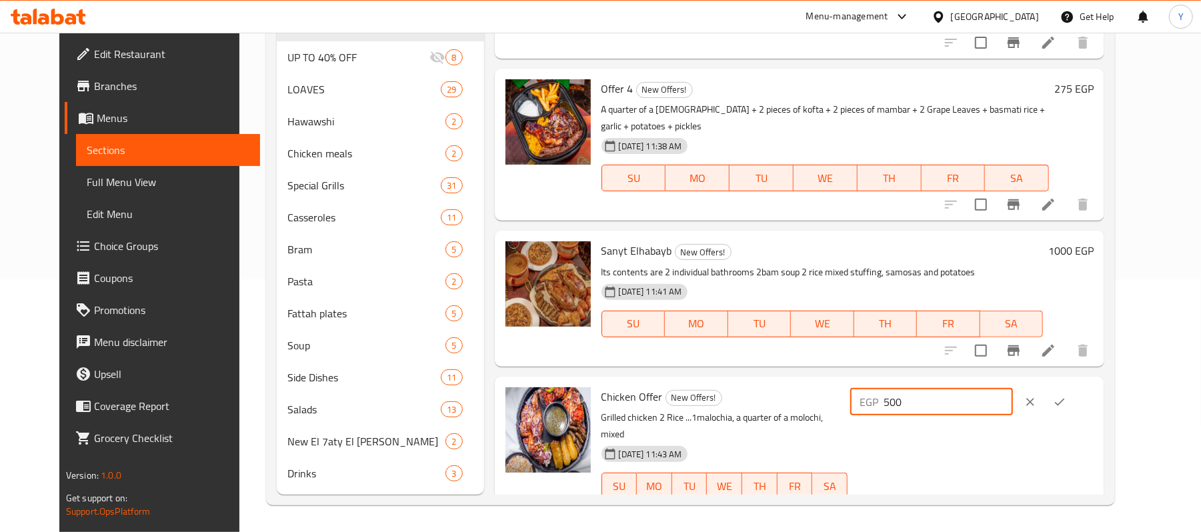
click at [1012, 393] on input "500" at bounding box center [948, 402] width 129 height 27
type input "562.5"
click at [1064, 398] on icon "ok" at bounding box center [1059, 401] width 10 height 7
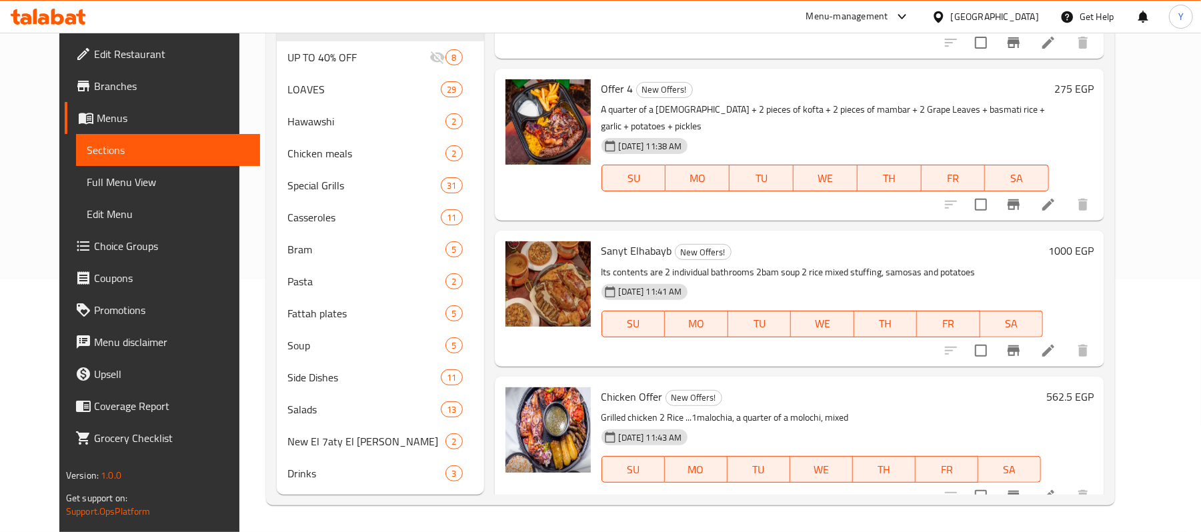
click at [908, 243] on div "Sanyt Elhabayb New Offers! Its contents are 2 individual bathrooms 2bam soup 2 …" at bounding box center [822, 298] width 453 height 125
click at [1094, 241] on h6 "1000 EGP" at bounding box center [1070, 250] width 45 height 19
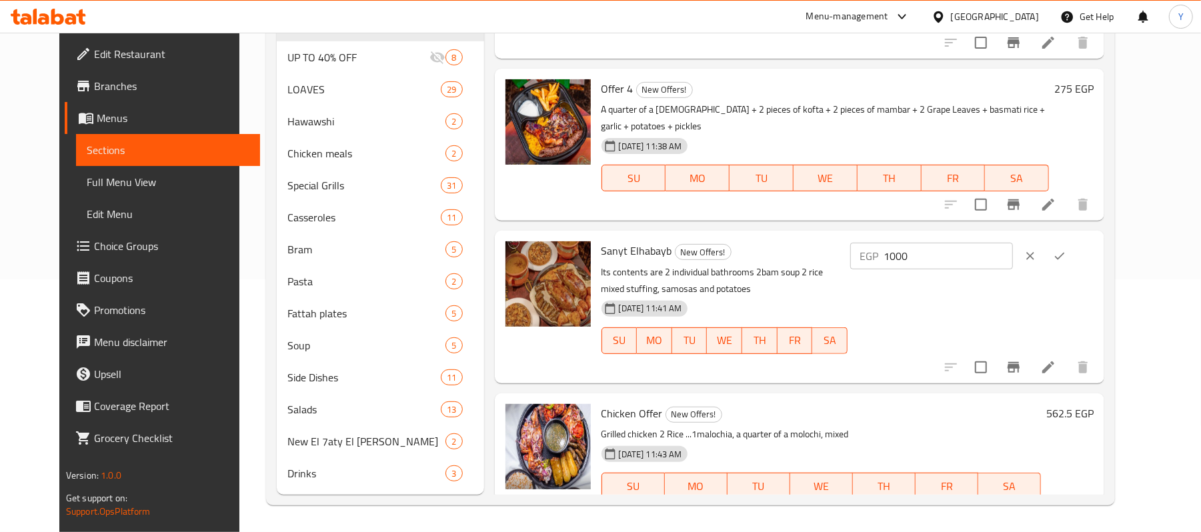
click at [1012, 244] on input "1000" at bounding box center [948, 256] width 129 height 27
type input "1187.5"
click at [1074, 241] on button "ok" at bounding box center [1059, 255] width 29 height 29
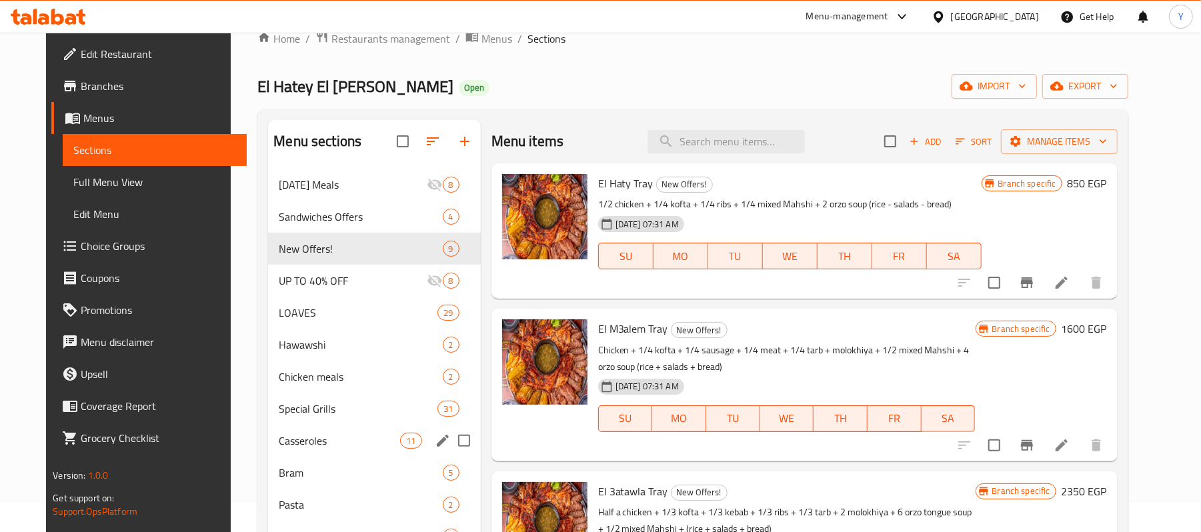
scroll to position [0, 0]
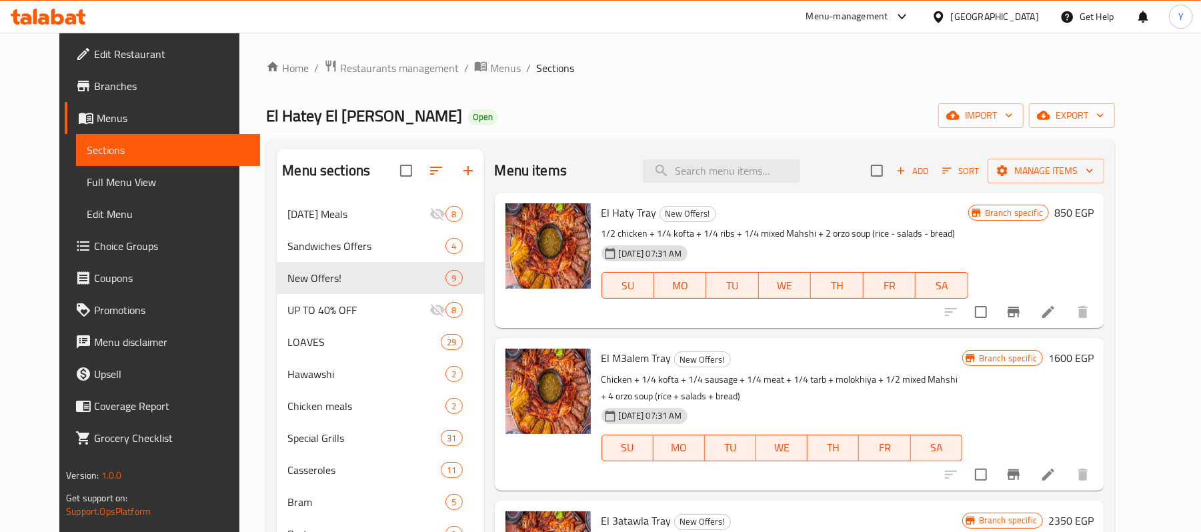
click at [369, 78] on div "Home / Restaurants management / Menus / Sections El Hatey El Sorey Open import …" at bounding box center [690, 408] width 849 height 699
click at [369, 76] on span "Restaurants management" at bounding box center [399, 68] width 119 height 16
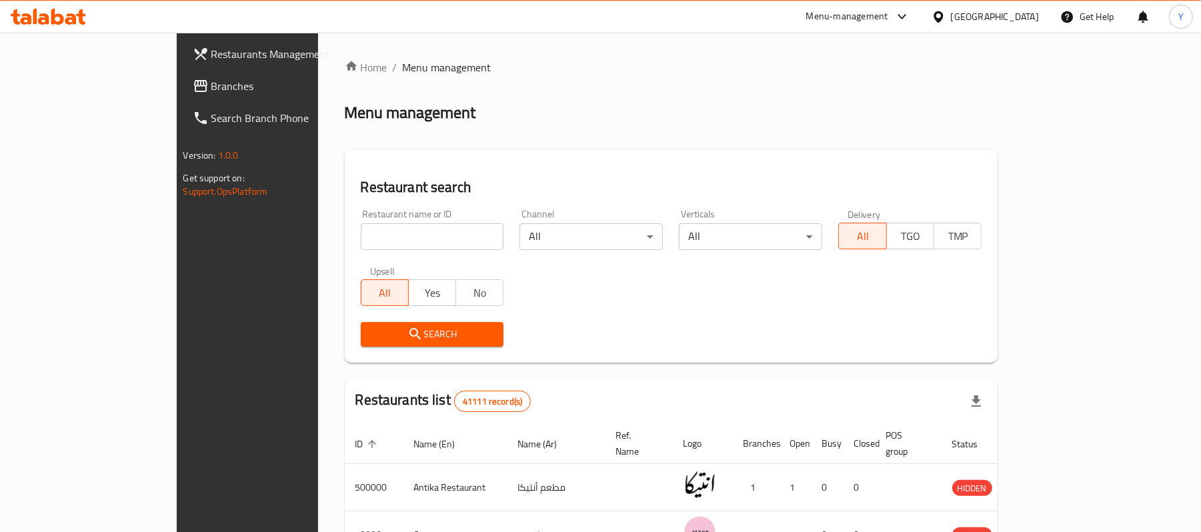
click at [361, 243] on input "search" at bounding box center [432, 236] width 143 height 27
type input "memo"
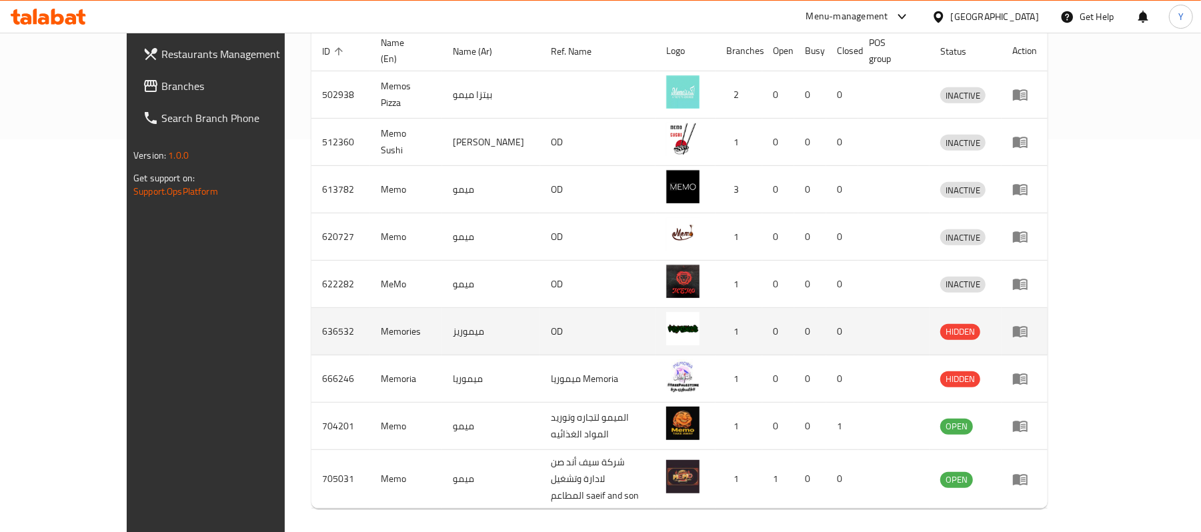
scroll to position [416, 0]
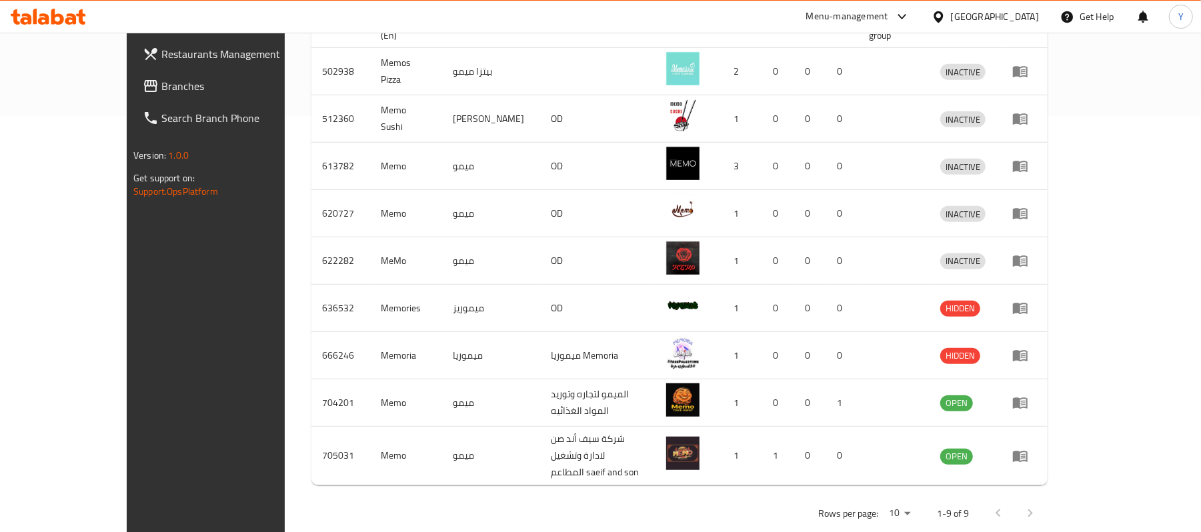
click at [1046, 498] on div at bounding box center [1014, 514] width 64 height 32
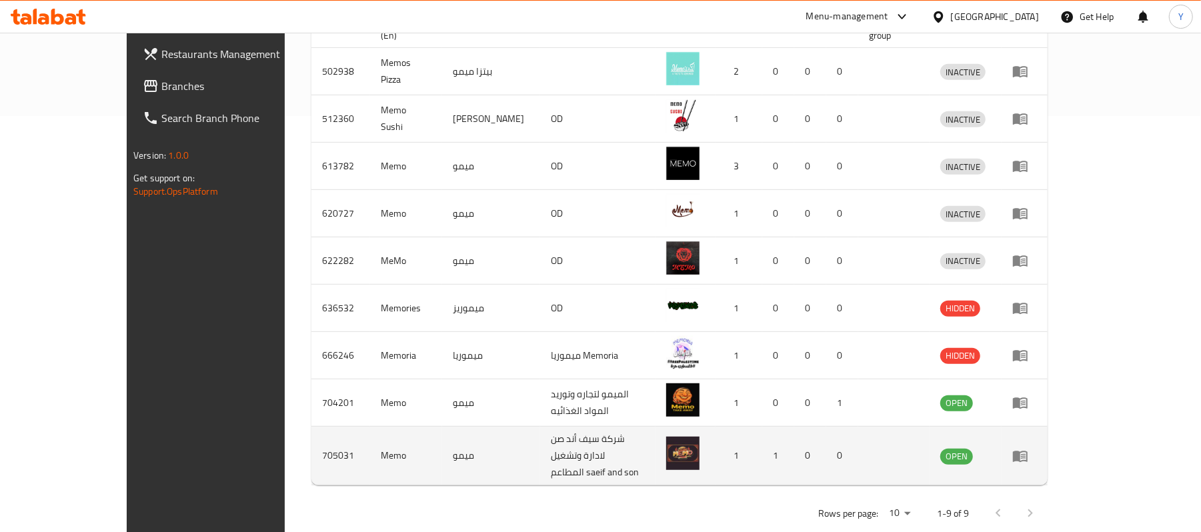
click at [311, 438] on td "705031" at bounding box center [340, 456] width 59 height 59
copy td "705031"
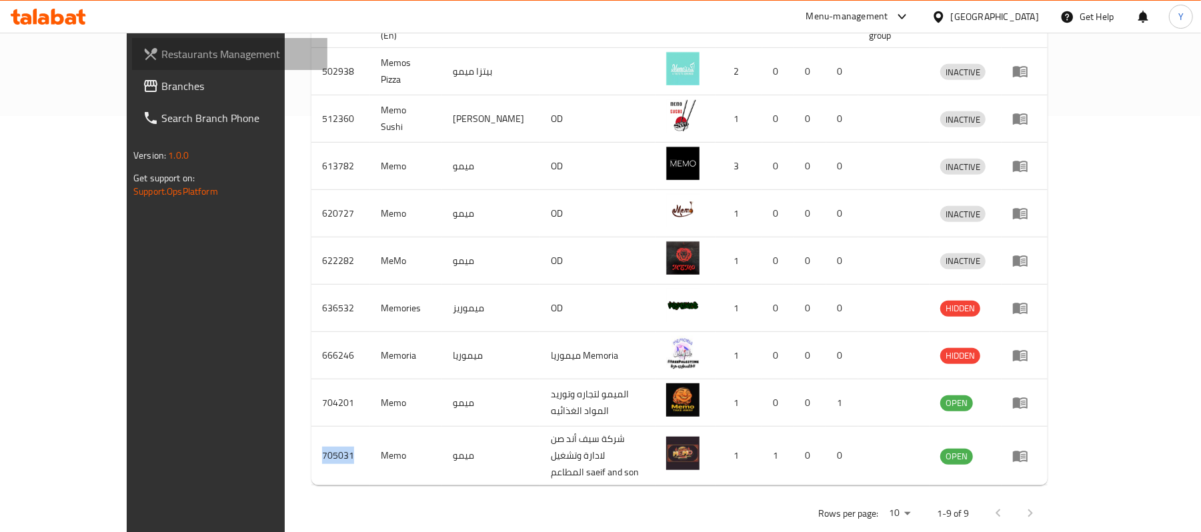
click at [161, 51] on span "Restaurants Management" at bounding box center [238, 54] width 155 height 16
